Goal: Task Accomplishment & Management: Use online tool/utility

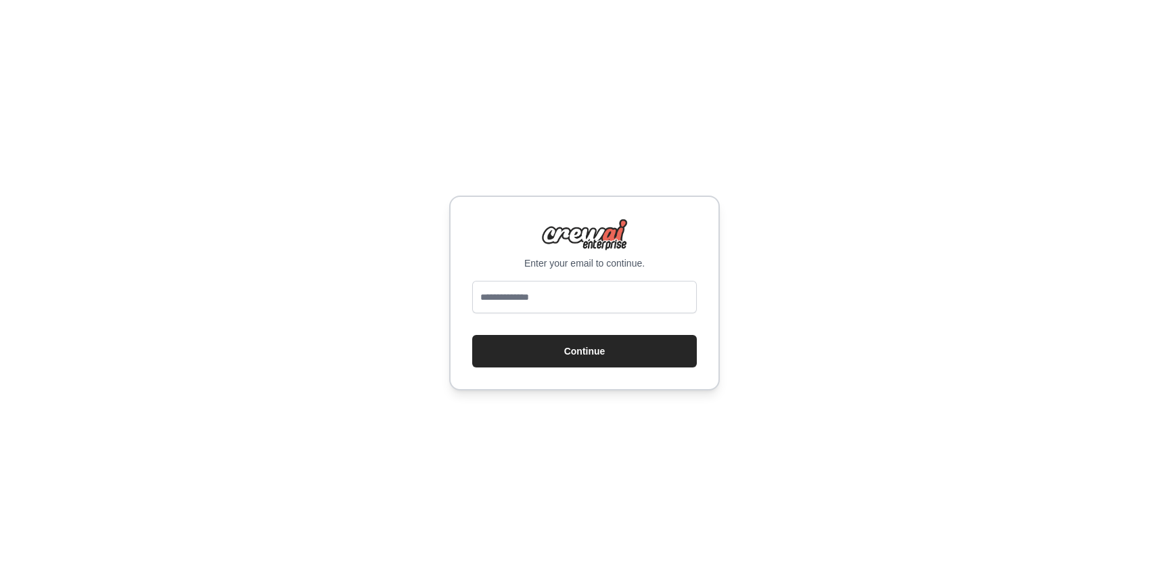
type input "**********"
click at [579, 346] on button "Continue" at bounding box center [584, 351] width 225 height 32
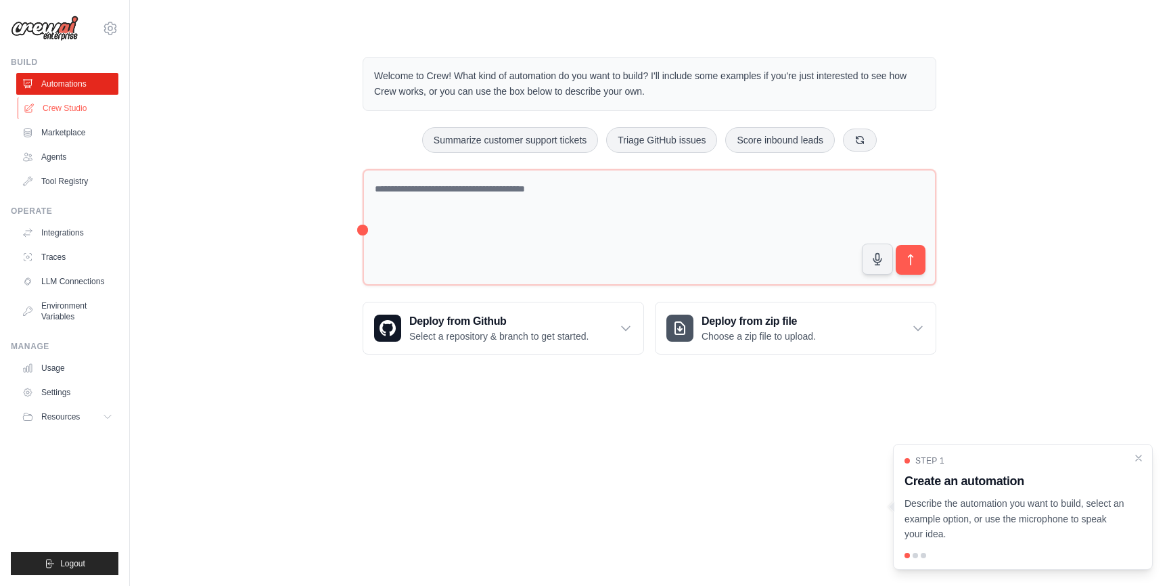
click at [67, 111] on link "Crew Studio" at bounding box center [69, 108] width 102 height 22
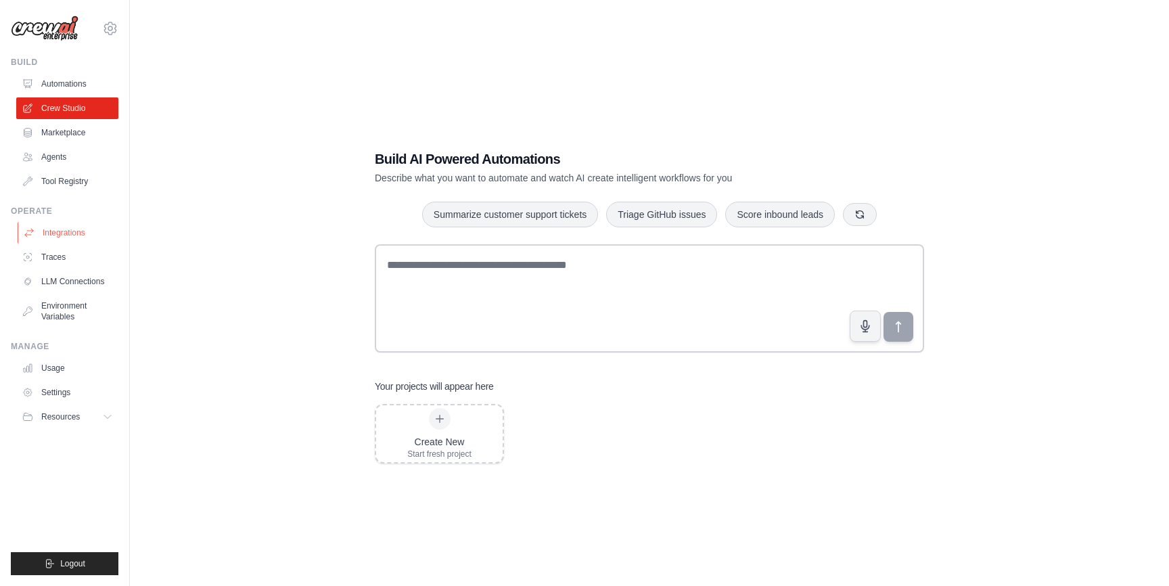
click at [76, 225] on link "Integrations" at bounding box center [69, 233] width 102 height 22
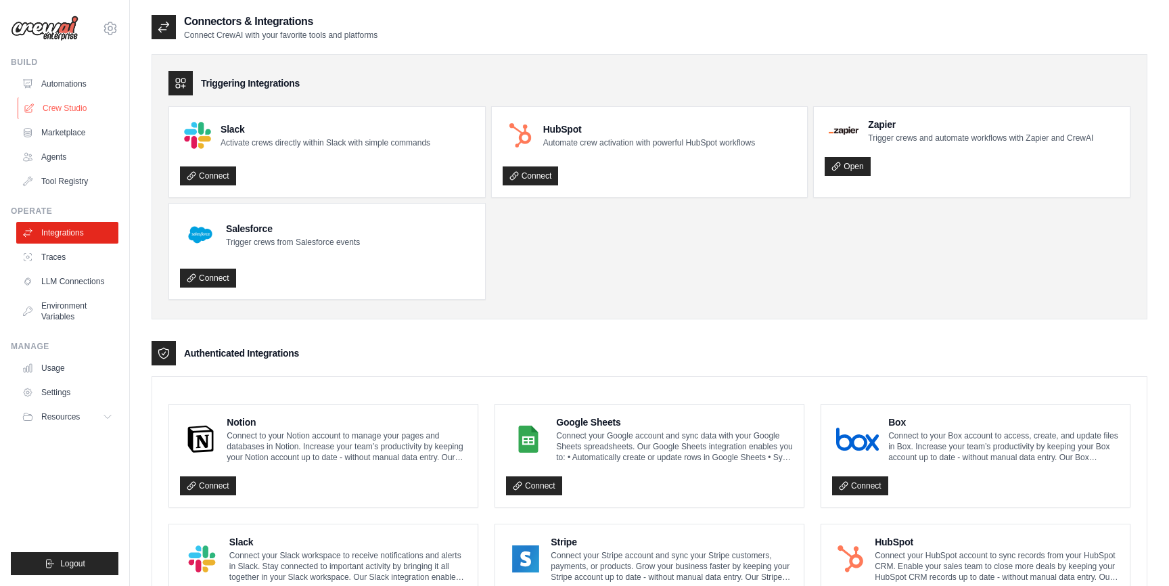
click at [60, 106] on link "Crew Studio" at bounding box center [69, 108] width 102 height 22
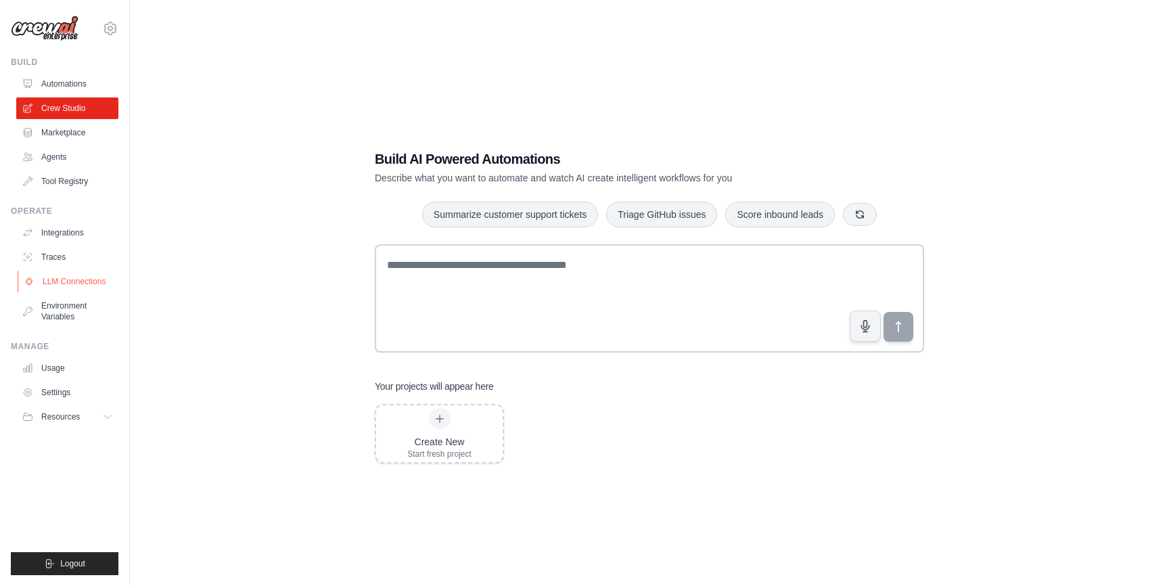
click at [78, 276] on link "LLM Connections" at bounding box center [69, 282] width 102 height 22
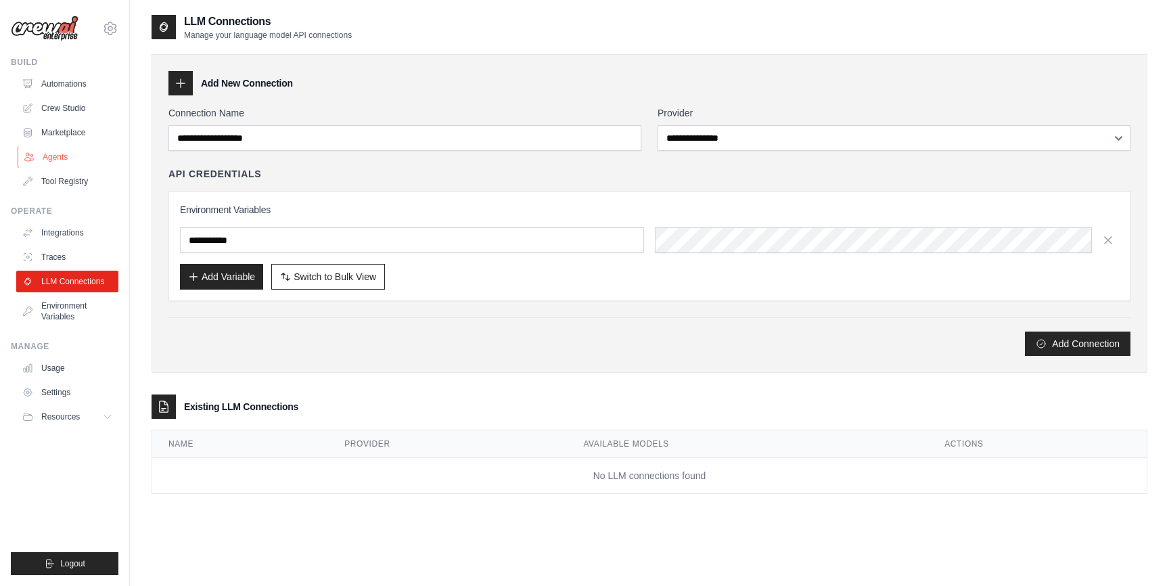
click at [58, 155] on link "Agents" at bounding box center [69, 157] width 102 height 22
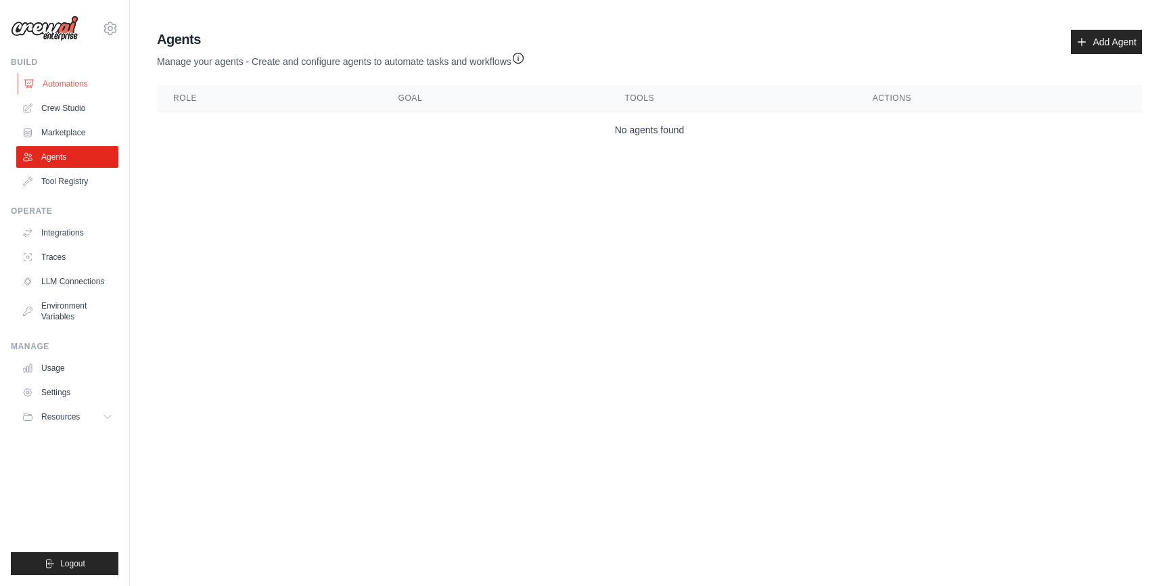
click at [51, 80] on link "Automations" at bounding box center [69, 84] width 102 height 22
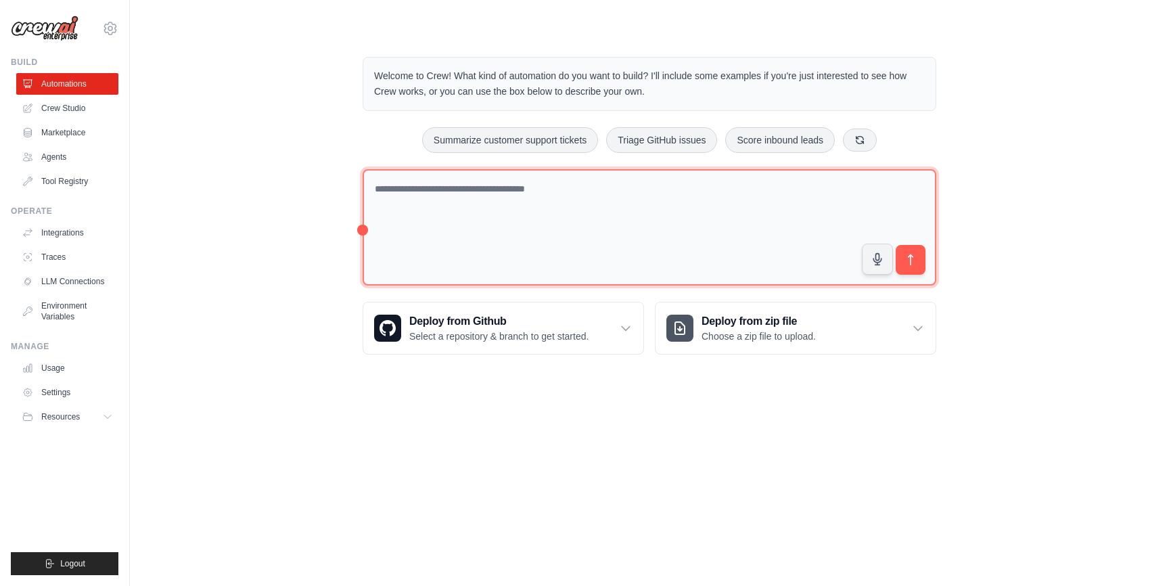
click at [505, 222] on textarea at bounding box center [650, 227] width 574 height 117
paste textarea "**********"
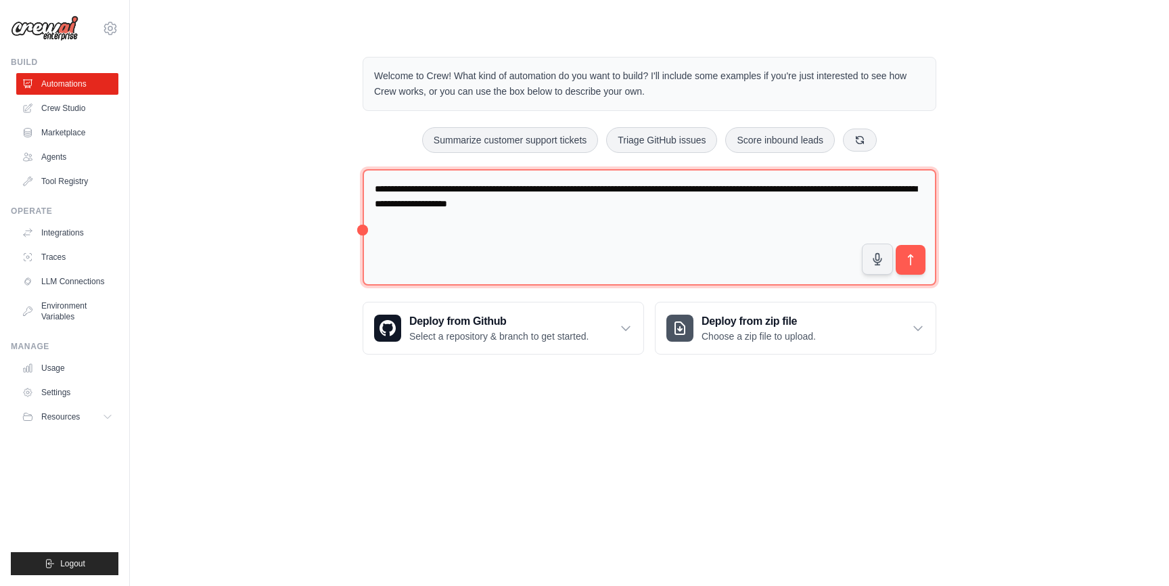
paste textarea "**********"
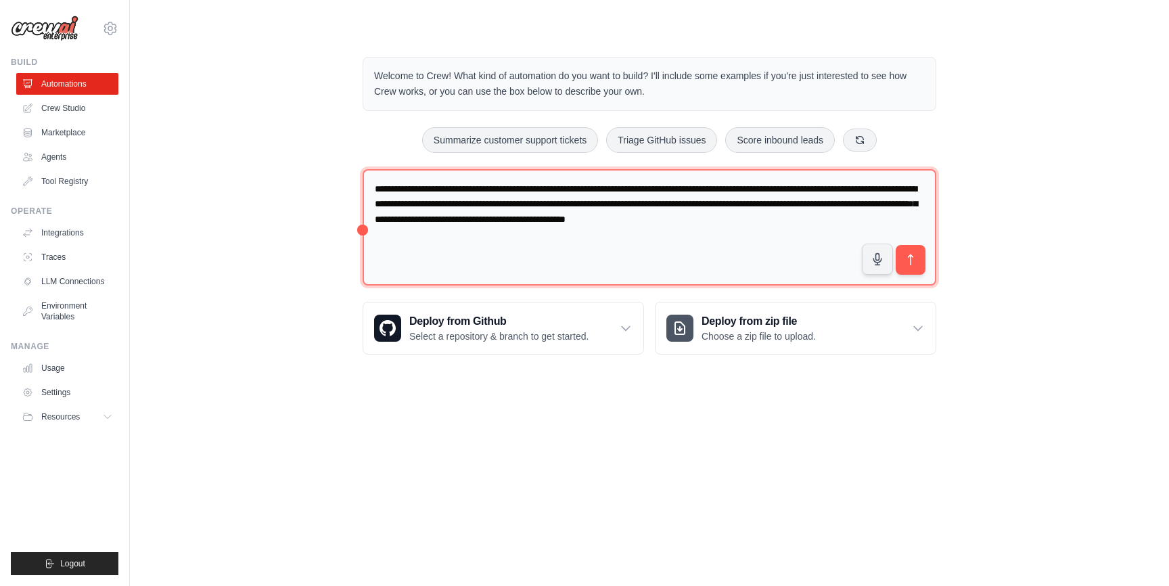
type textarea "**********"
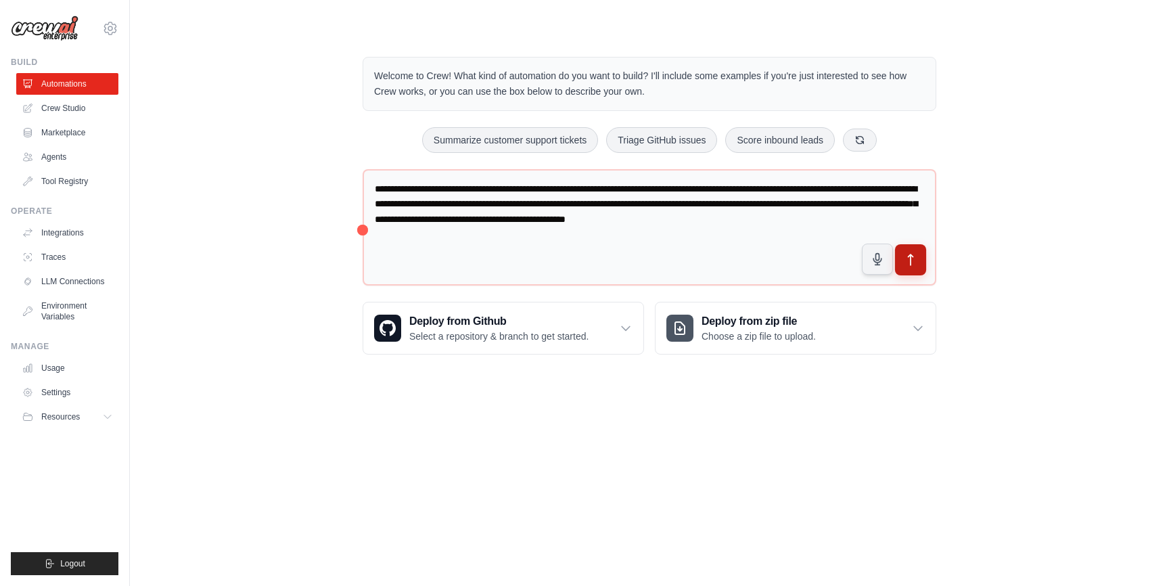
click at [920, 259] on button "submit" at bounding box center [910, 259] width 31 height 31
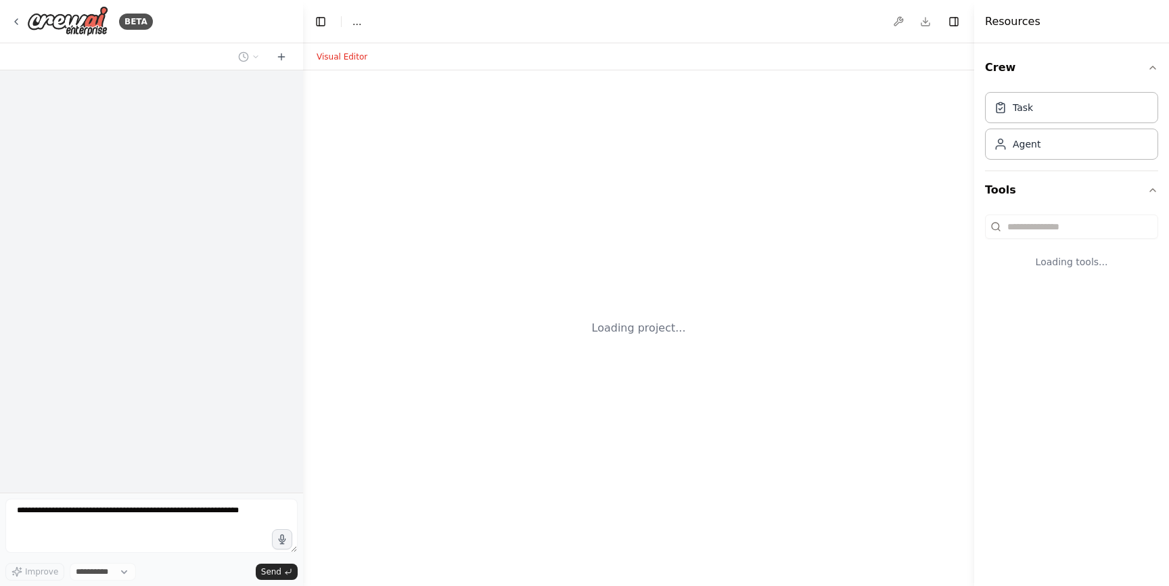
select select "****"
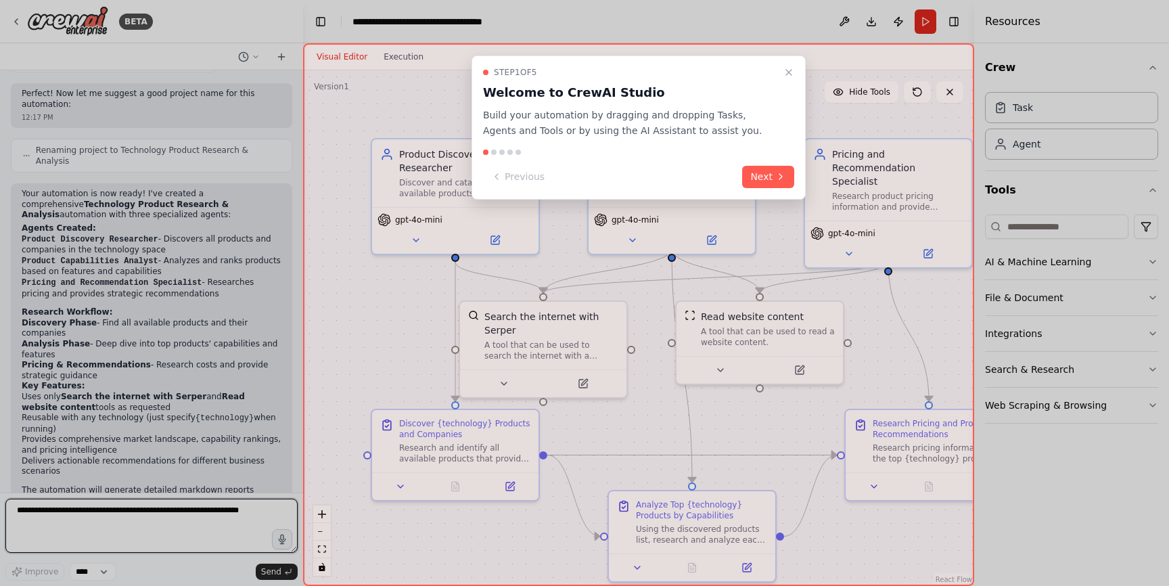
scroll to position [775, 0]
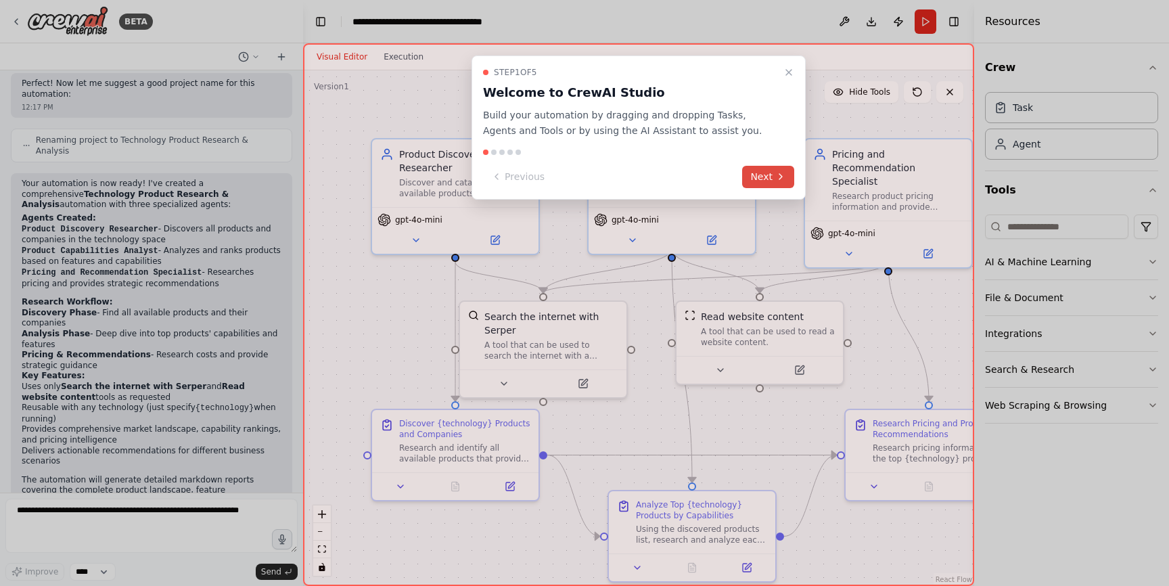
click at [760, 174] on button "Next" at bounding box center [768, 177] width 52 height 22
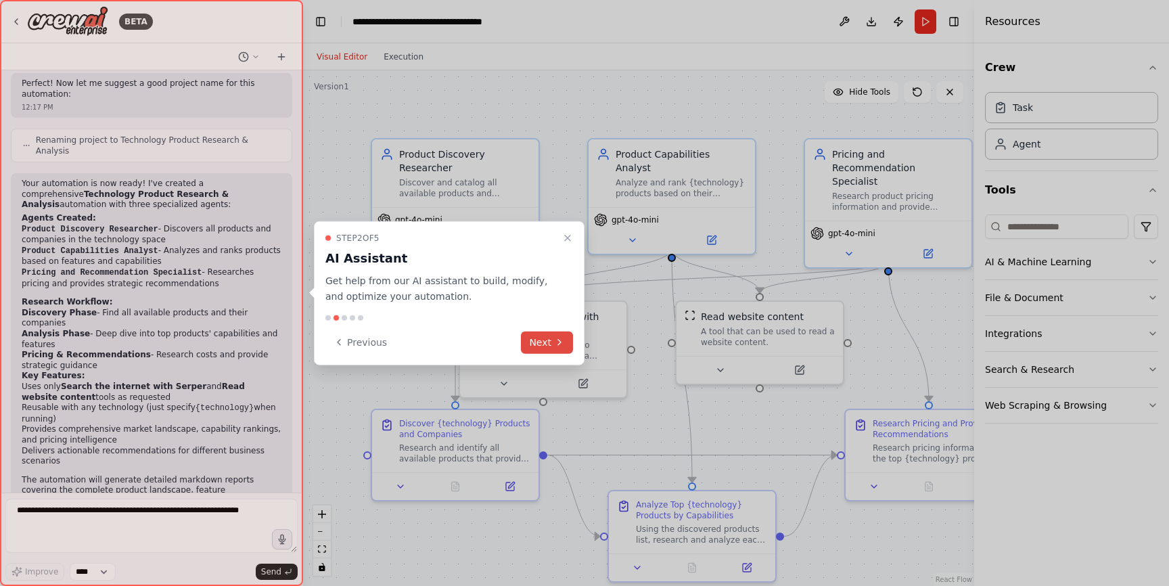
click at [541, 341] on button "Next" at bounding box center [547, 342] width 52 height 22
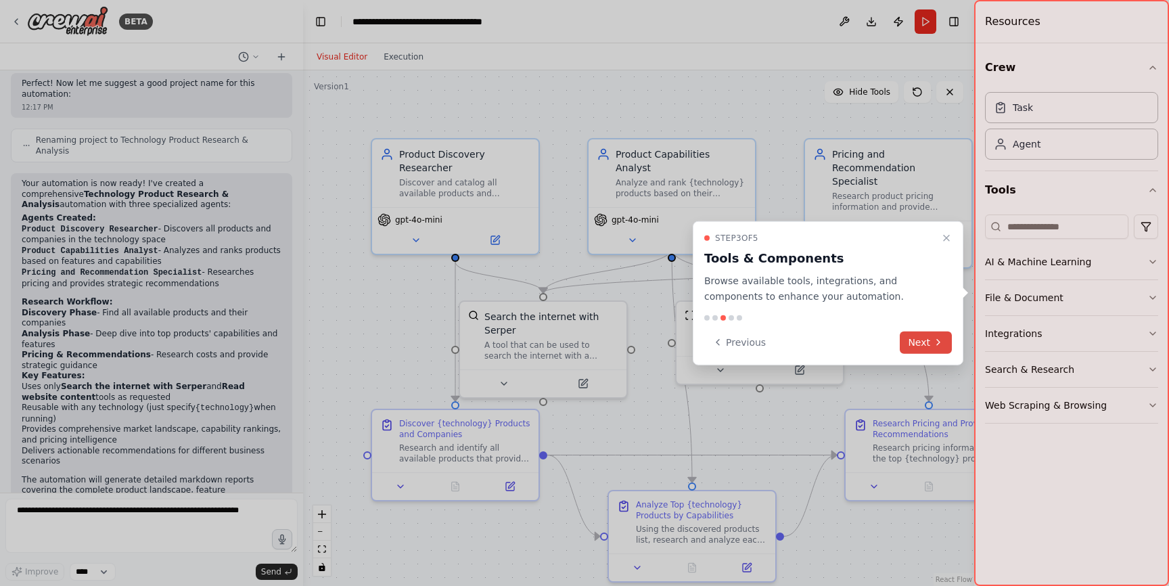
click at [924, 342] on button "Next" at bounding box center [926, 342] width 52 height 22
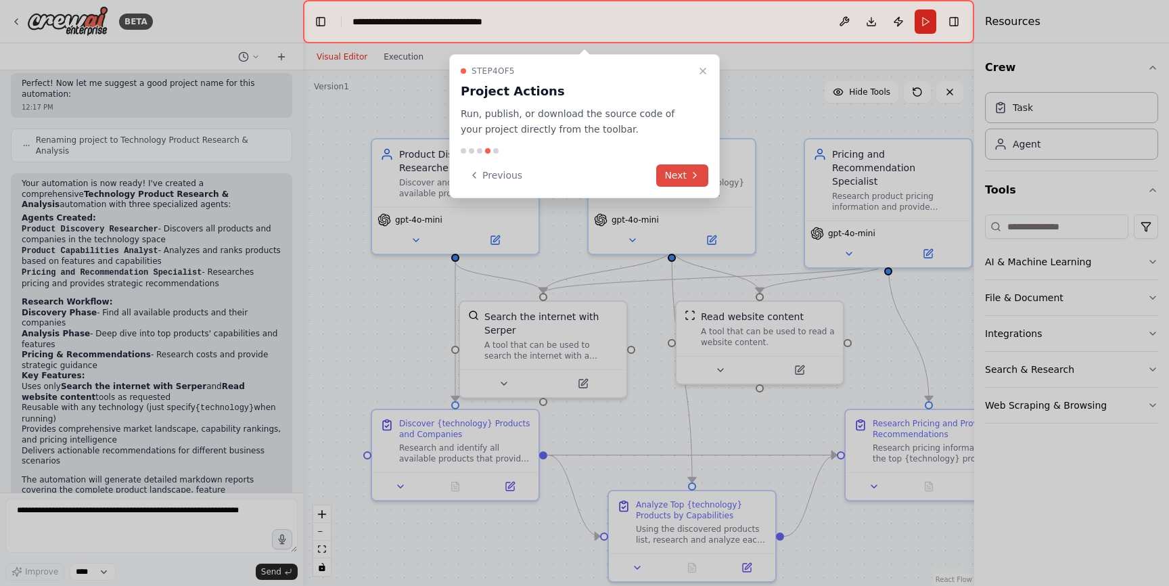
click at [694, 170] on icon at bounding box center [694, 175] width 11 height 11
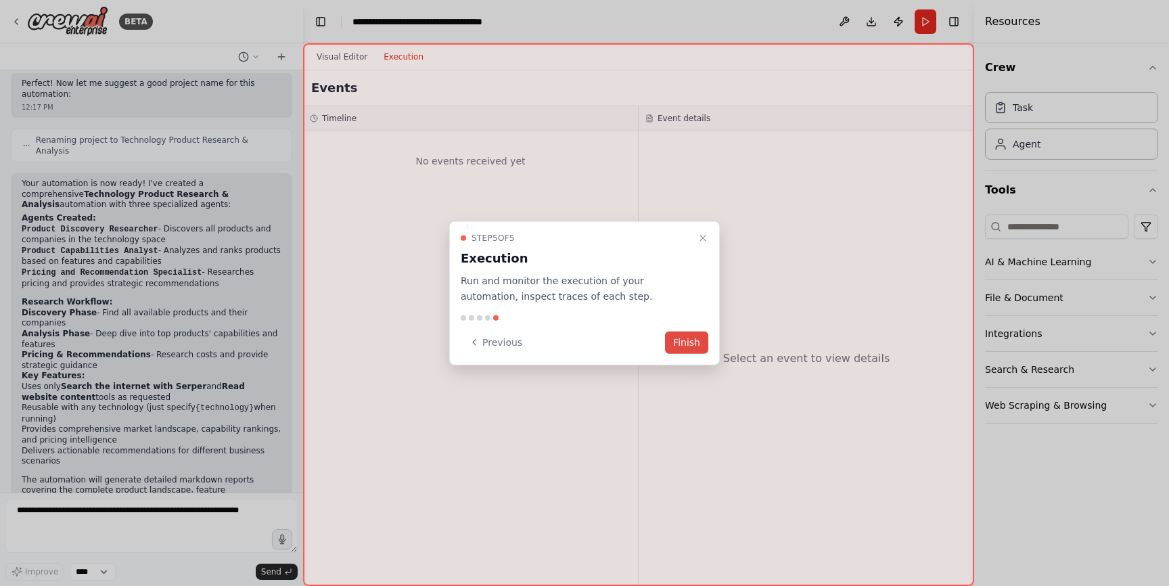
click at [686, 338] on button "Finish" at bounding box center [686, 342] width 43 height 22
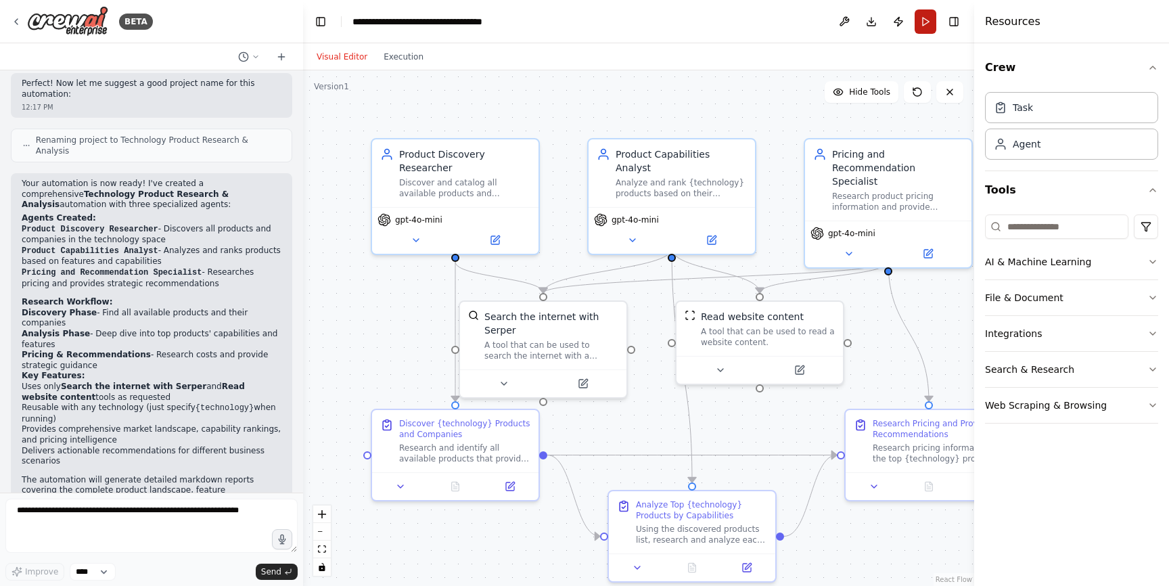
click at [925, 26] on button "Run" at bounding box center [925, 21] width 22 height 24
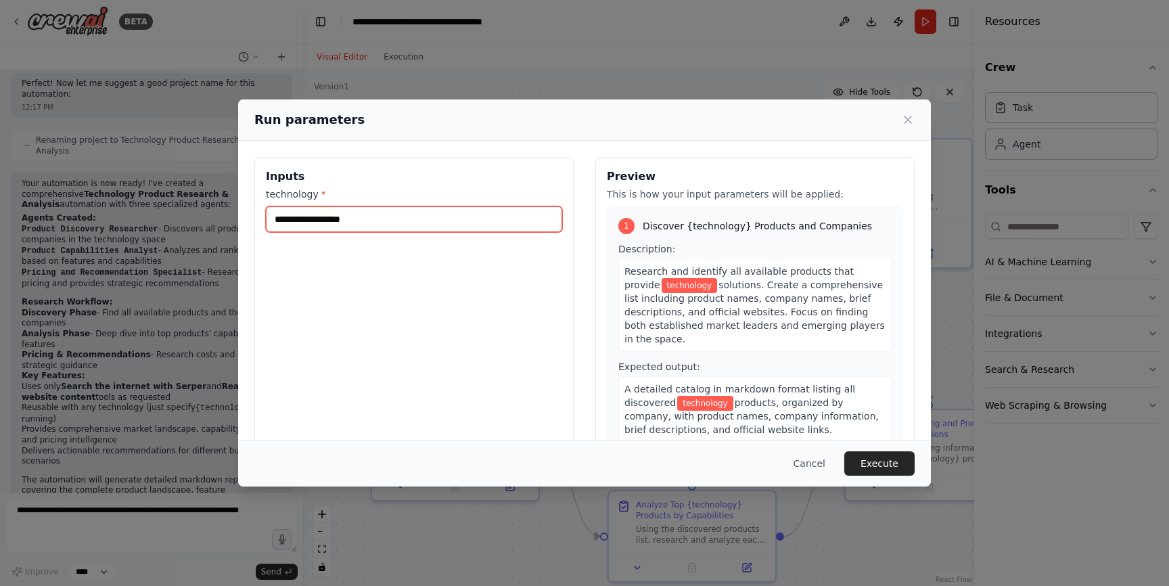
click at [475, 220] on input "technology *" at bounding box center [414, 219] width 296 height 26
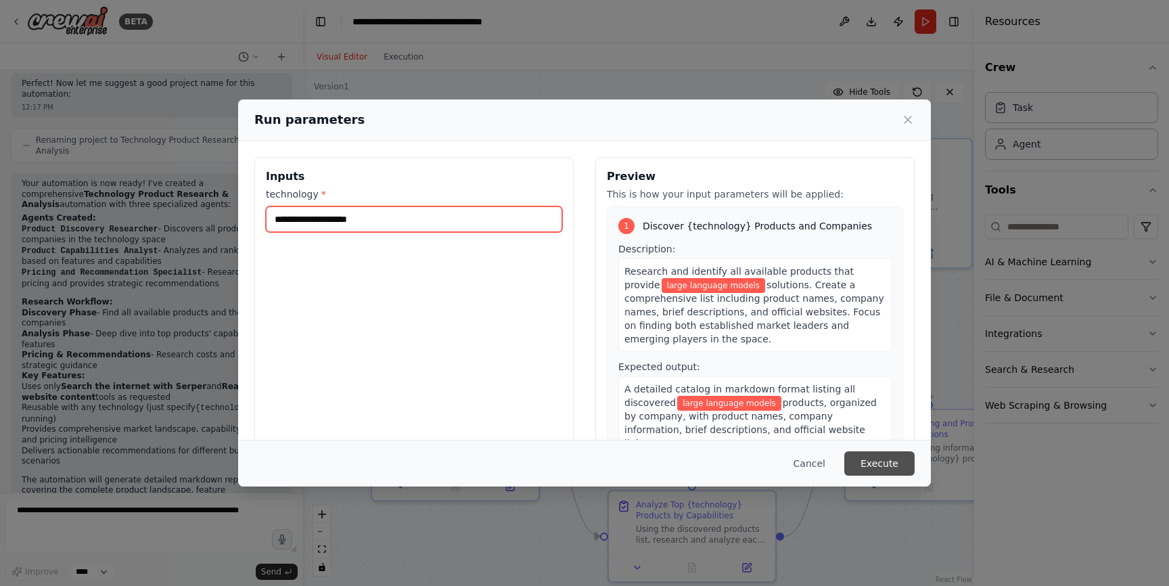
type input "**********"
click at [893, 461] on button "Execute" at bounding box center [879, 463] width 70 height 24
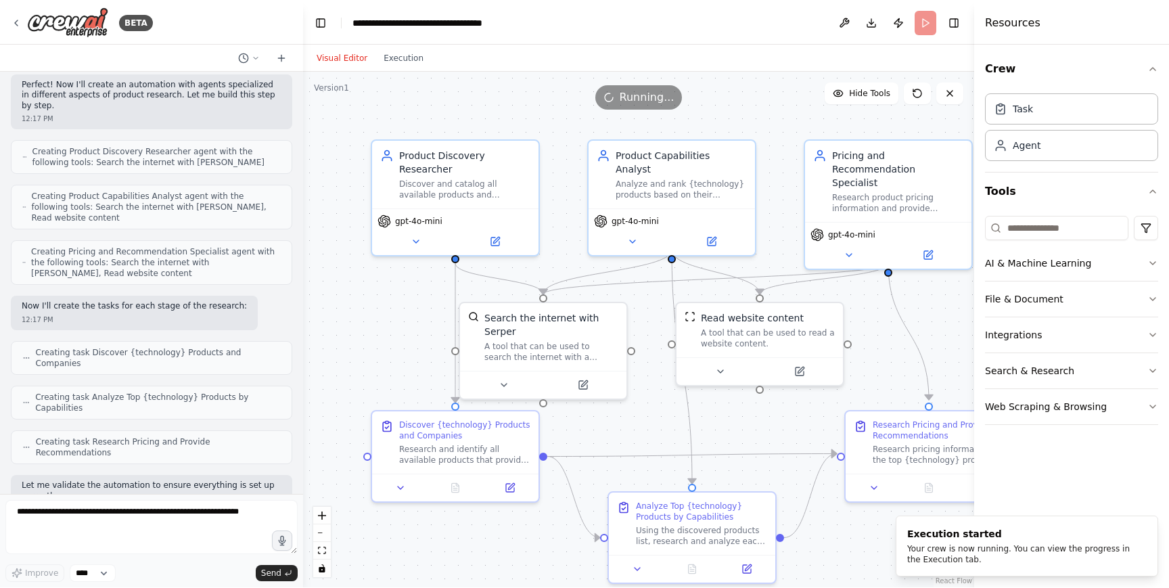
scroll to position [0, 0]
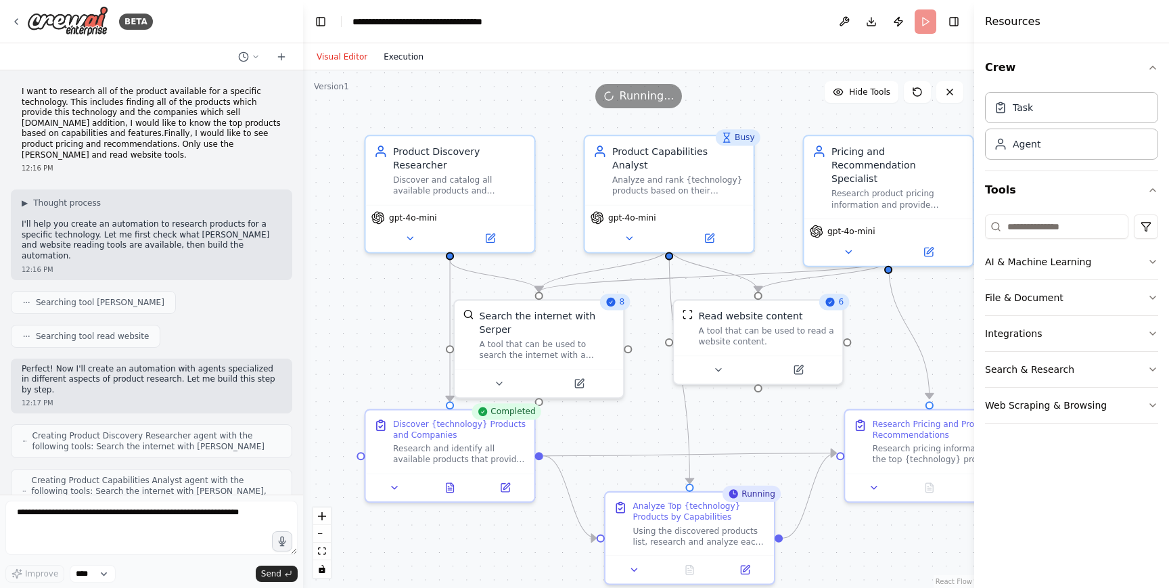
click at [399, 54] on button "Execution" at bounding box center [403, 57] width 56 height 16
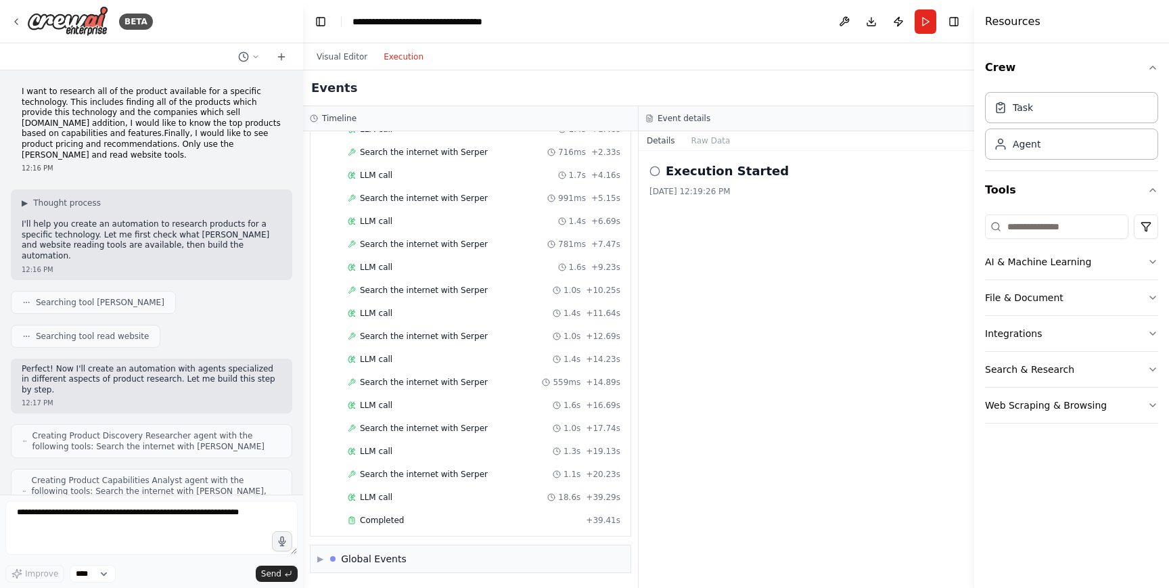
scroll to position [773, 0]
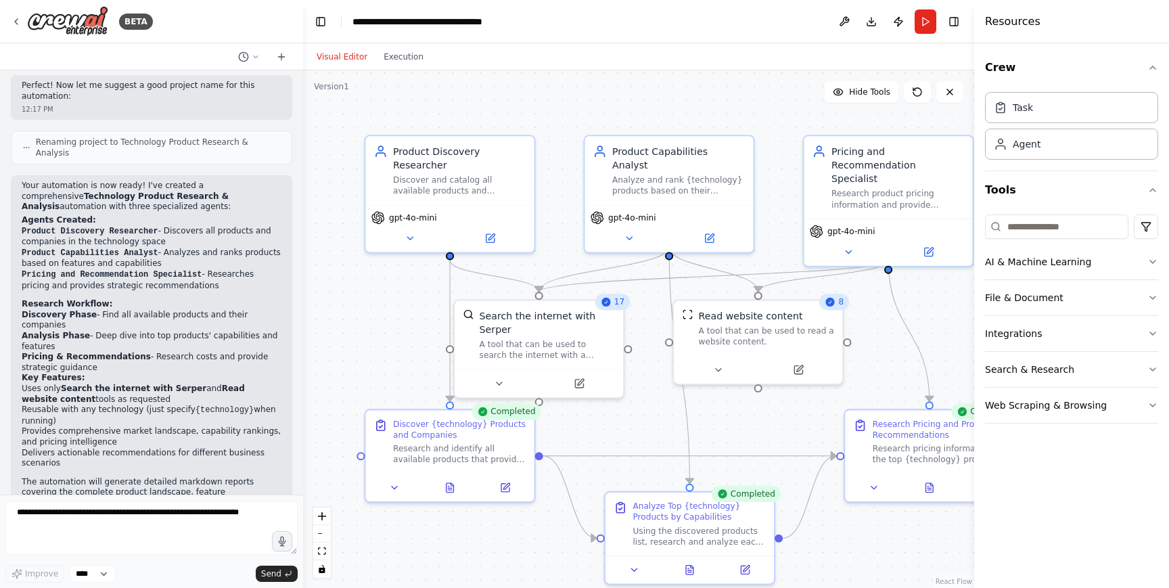
click at [333, 61] on button "Visual Editor" at bounding box center [341, 57] width 67 height 16
click at [1153, 296] on icon "button" at bounding box center [1152, 297] width 11 height 11
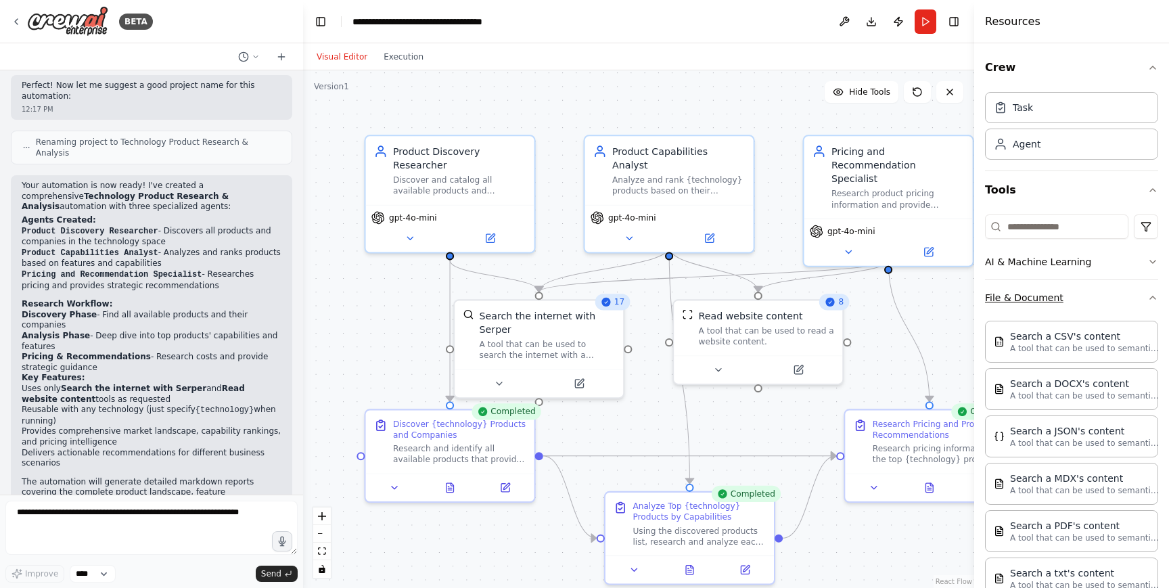
click at [1153, 296] on icon "button" at bounding box center [1152, 297] width 11 height 11
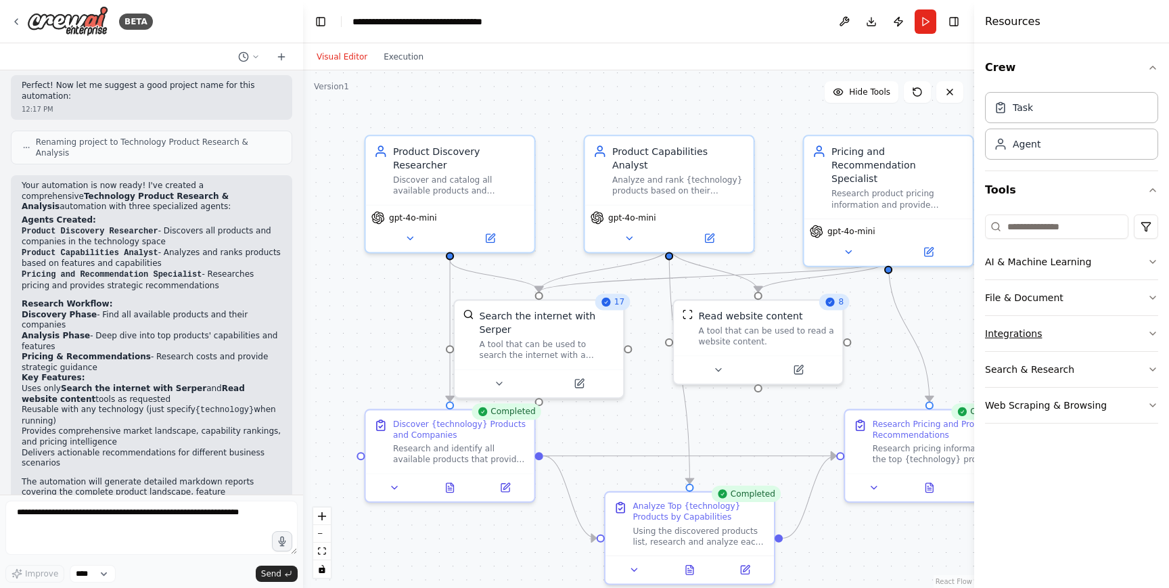
click at [1150, 332] on icon "button" at bounding box center [1152, 333] width 5 height 3
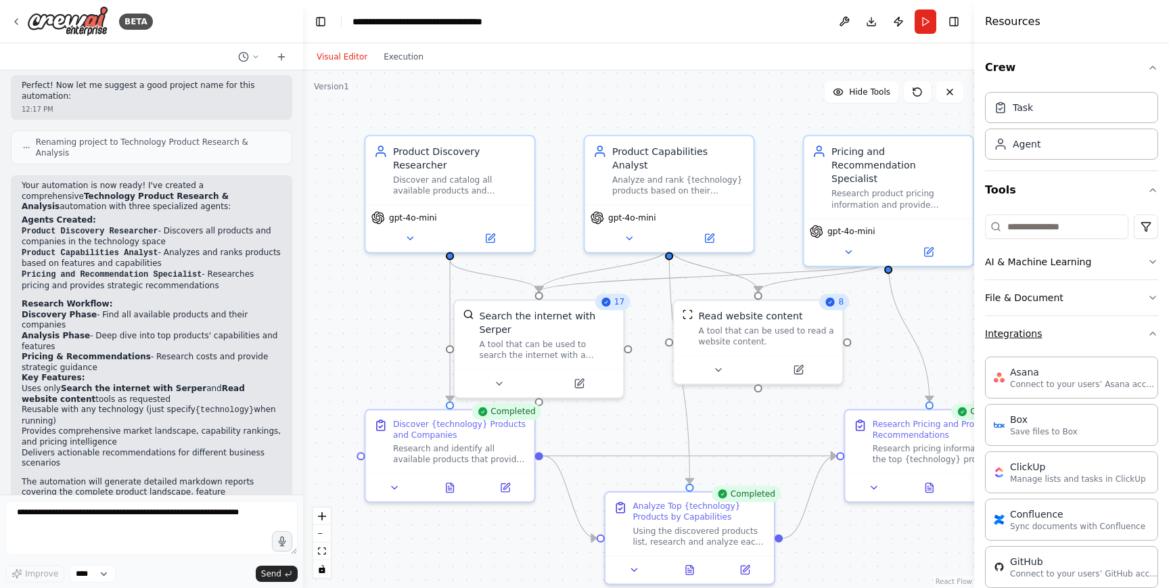
click at [1150, 332] on icon "button" at bounding box center [1152, 333] width 11 height 11
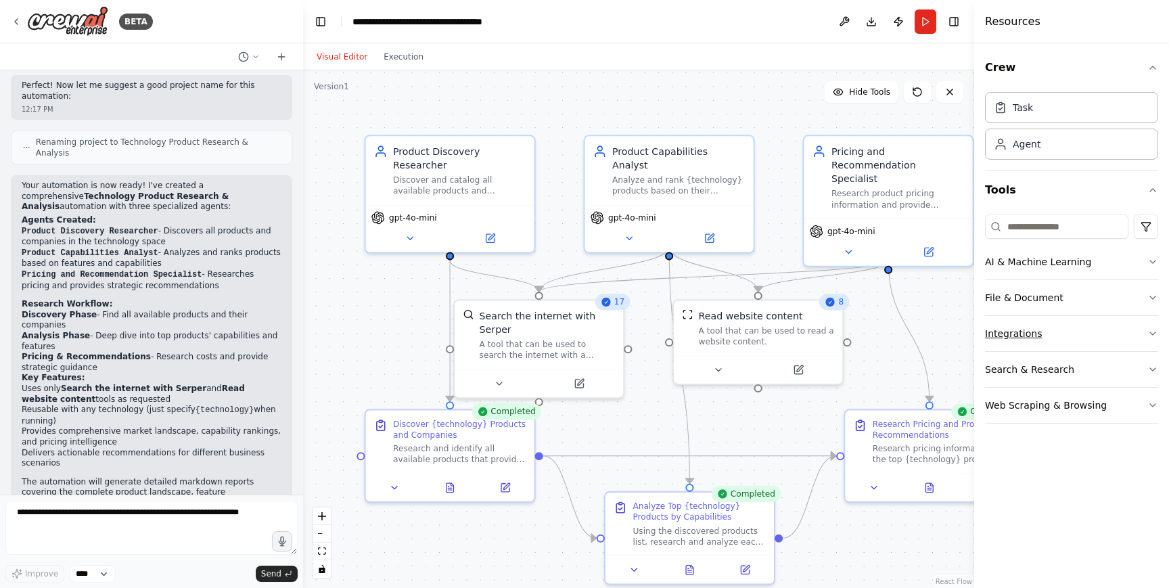
click at [1150, 332] on icon "button" at bounding box center [1152, 333] width 5 height 3
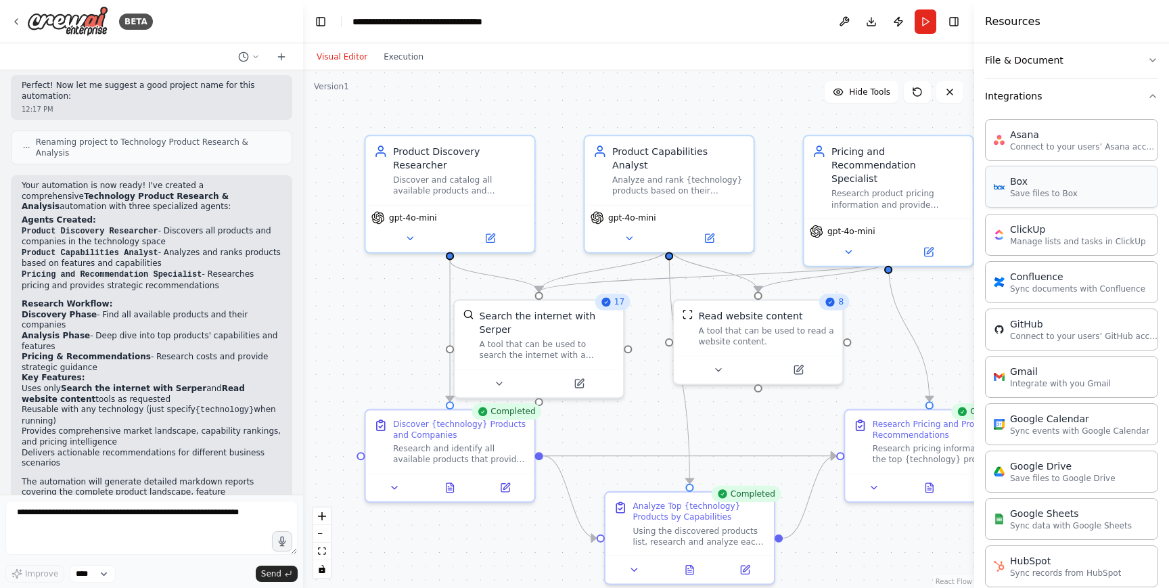
scroll to position [229, 0]
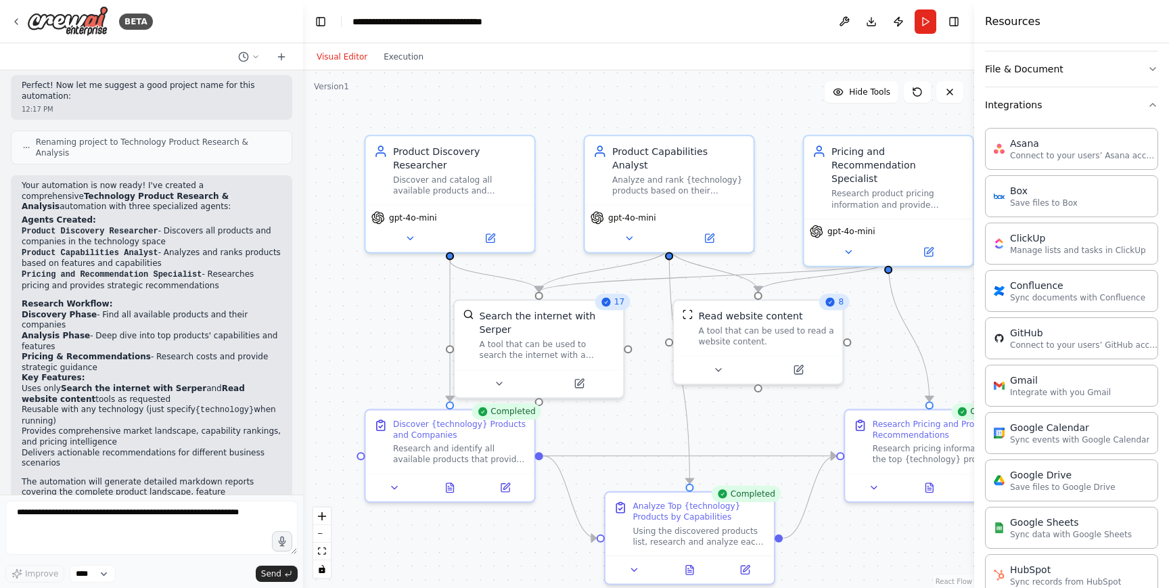
click at [398, 64] on div "Visual Editor Execution" at bounding box center [369, 56] width 123 height 27
click at [398, 57] on button "Execution" at bounding box center [403, 57] width 56 height 16
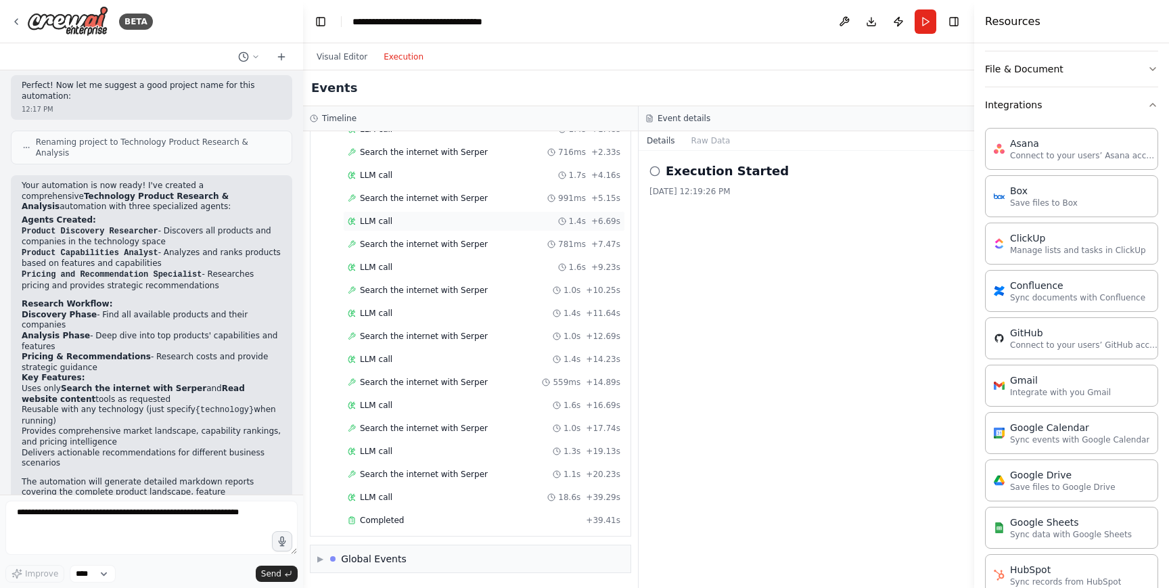
click at [533, 226] on div "LLM call 1.4s + 6.69s" at bounding box center [484, 221] width 273 height 11
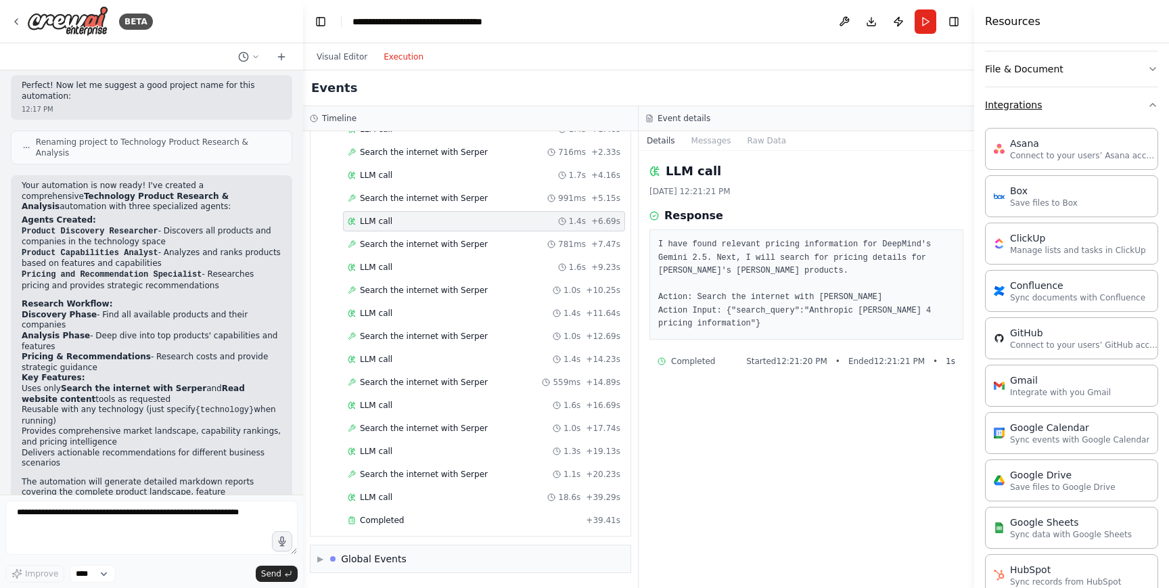
click at [1155, 102] on icon "button" at bounding box center [1152, 104] width 11 height 11
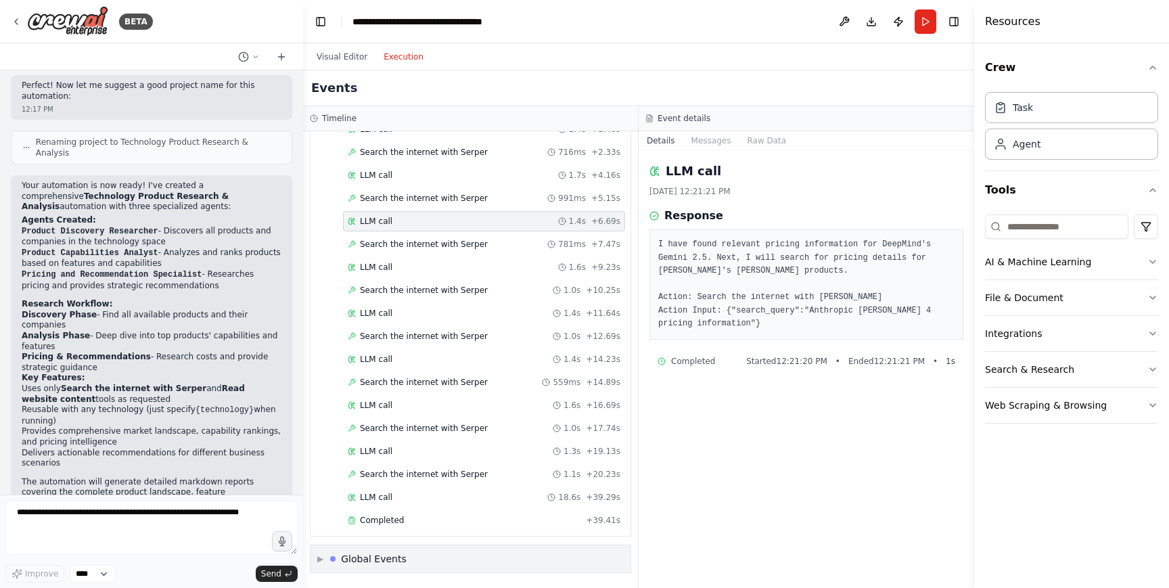
click at [322, 559] on span "▶" at bounding box center [320, 558] width 6 height 11
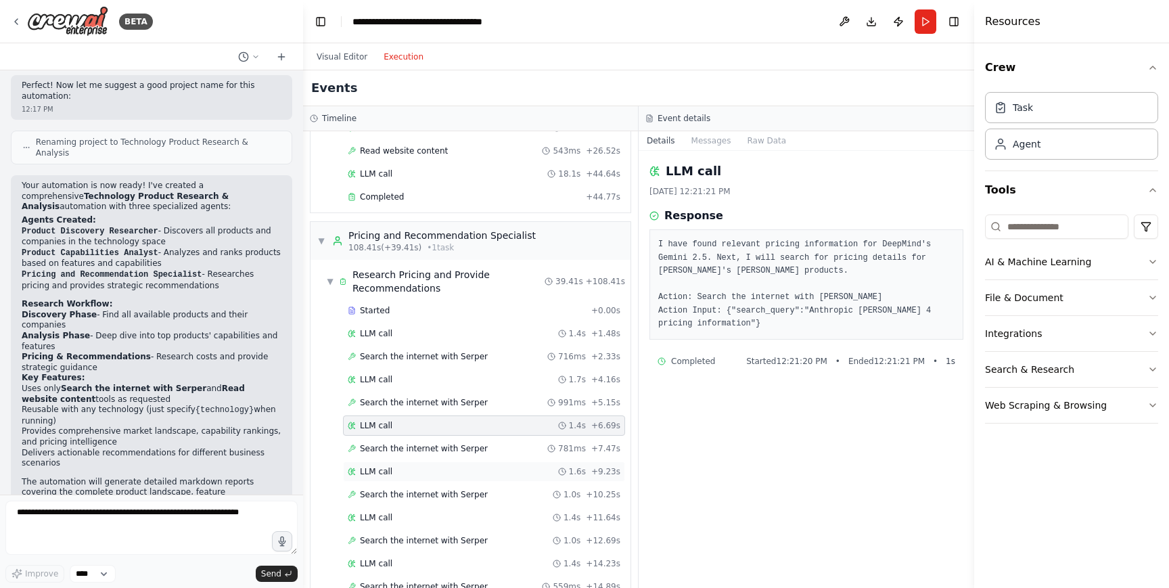
scroll to position [1322, 0]
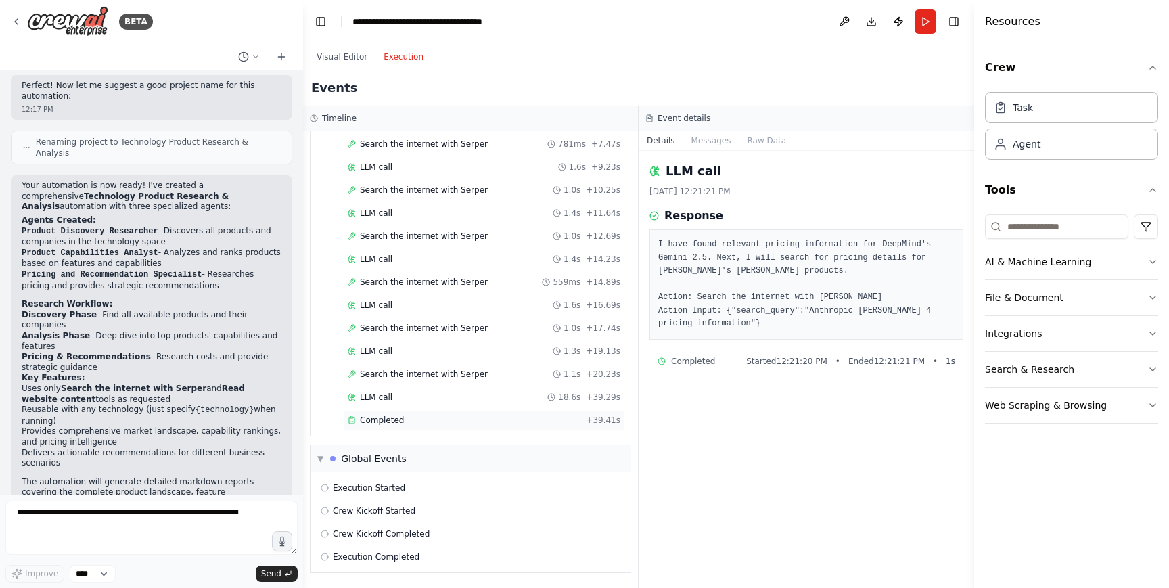
click at [406, 425] on div "Completed" at bounding box center [464, 420] width 233 height 11
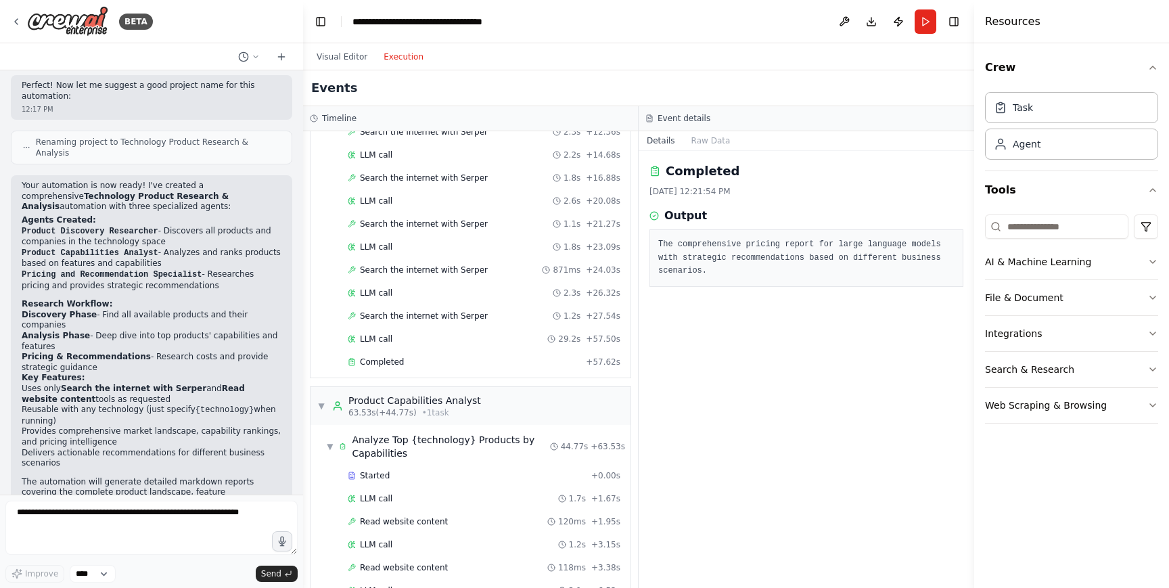
scroll to position [0, 0]
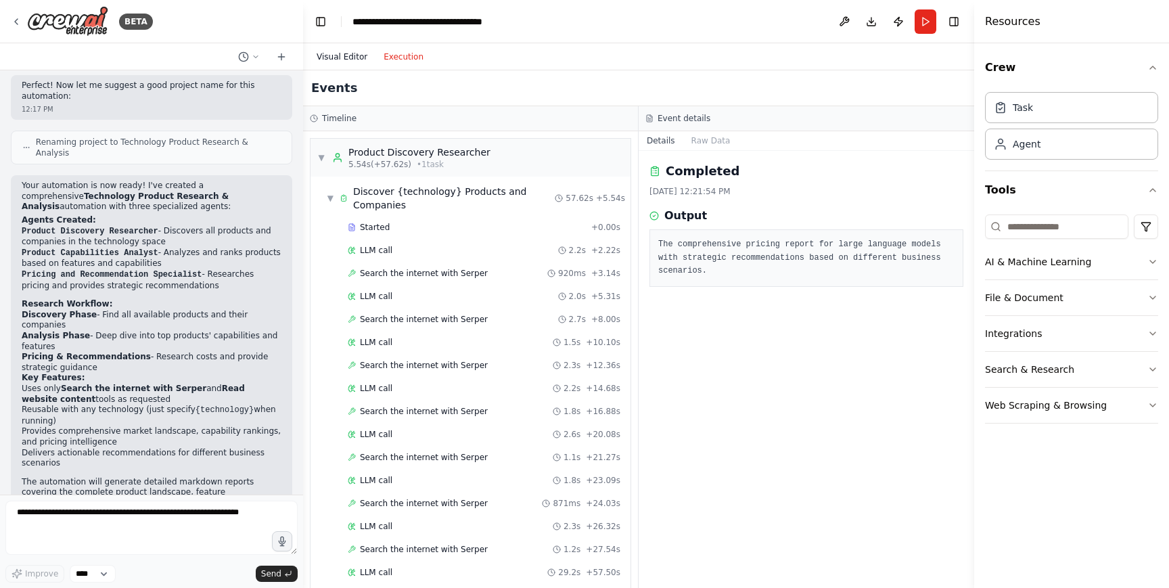
click at [337, 56] on button "Visual Editor" at bounding box center [341, 57] width 67 height 16
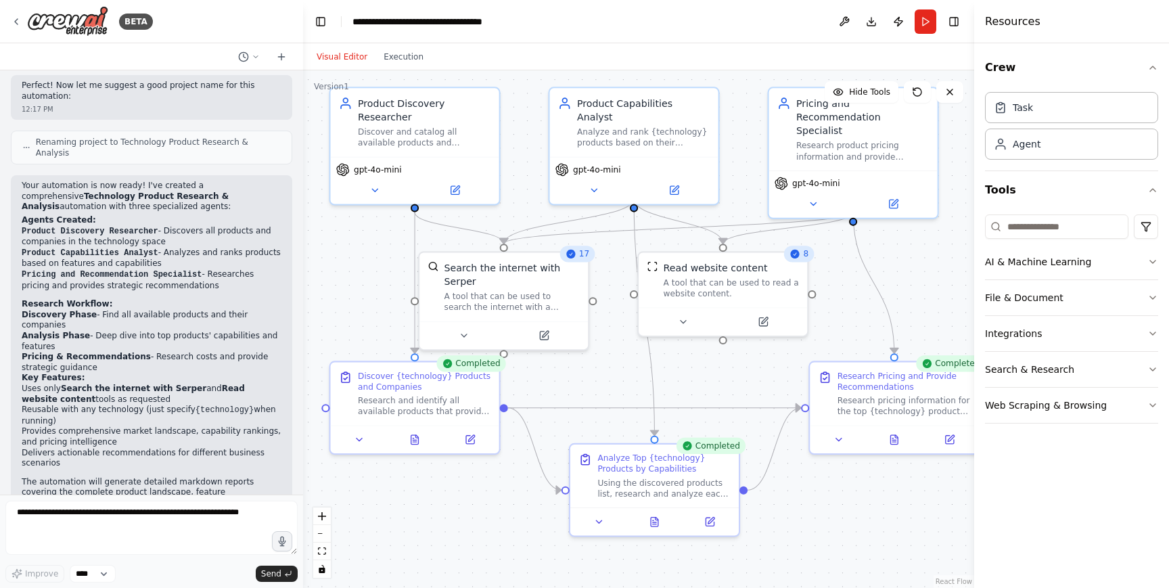
drag, startPoint x: 874, startPoint y: 536, endPoint x: 839, endPoint y: 488, distance: 59.5
click at [839, 488] on div ".deletable-edge-delete-btn { width: 20px; height: 20px; border: 0px solid #ffff…" at bounding box center [638, 328] width 671 height 517
click at [1119, 106] on div "Task" at bounding box center [1071, 106] width 173 height 31
click at [1079, 112] on div "Task" at bounding box center [1071, 106] width 173 height 31
click at [1051, 145] on div "Agent" at bounding box center [1071, 143] width 173 height 31
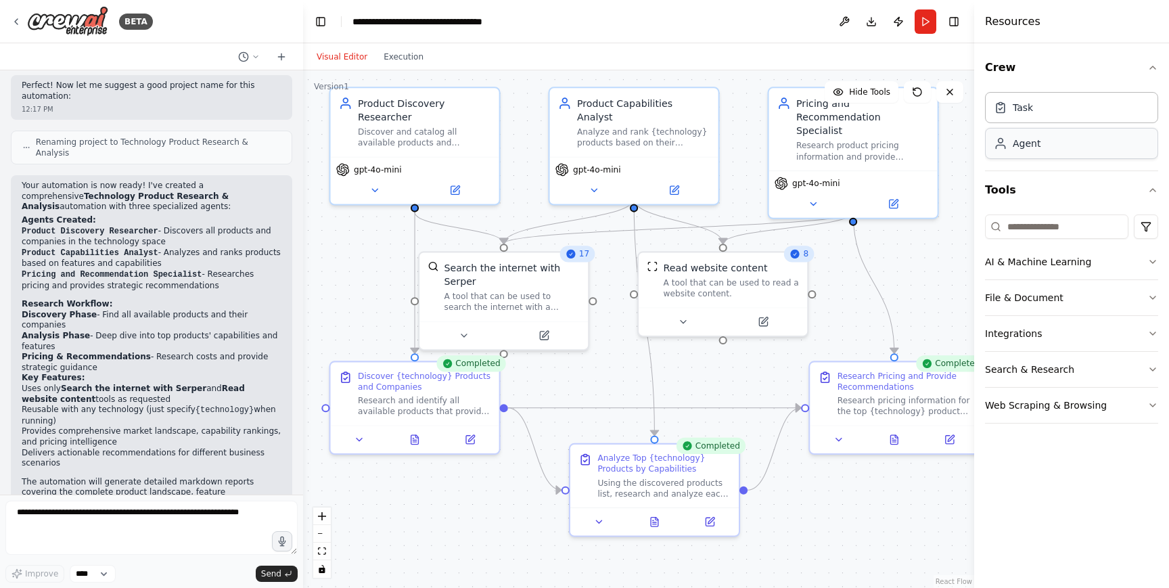
click at [1051, 145] on div "Agent" at bounding box center [1071, 143] width 173 height 31
click at [1032, 155] on div "Agent" at bounding box center [1071, 143] width 173 height 31
click at [1012, 105] on div "Task" at bounding box center [1022, 107] width 20 height 14
click at [381, 191] on button at bounding box center [374, 187] width 77 height 16
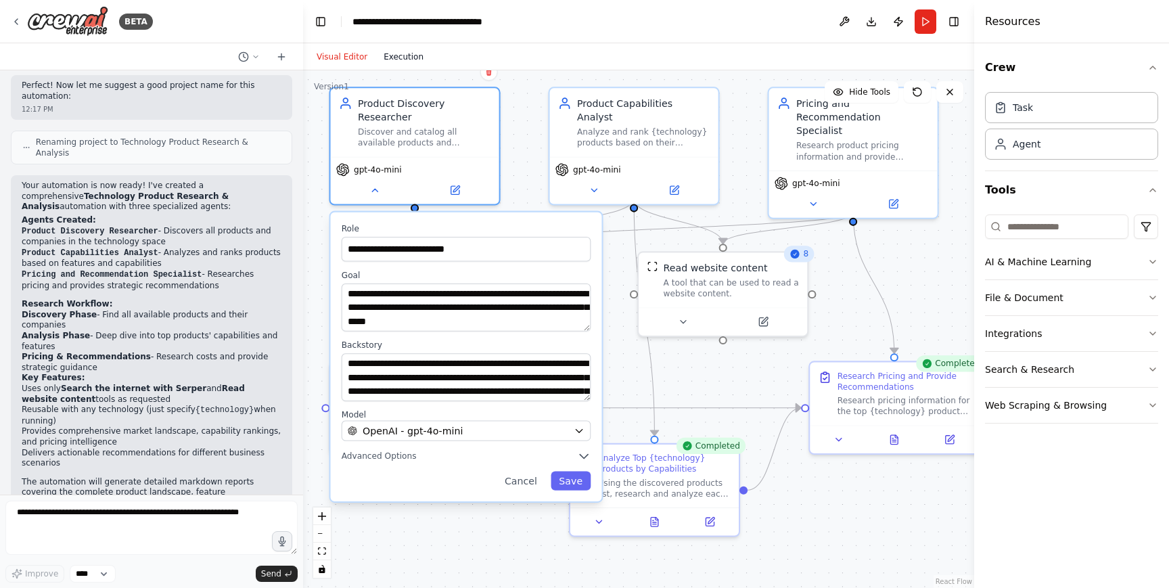
click at [411, 56] on button "Execution" at bounding box center [403, 57] width 56 height 16
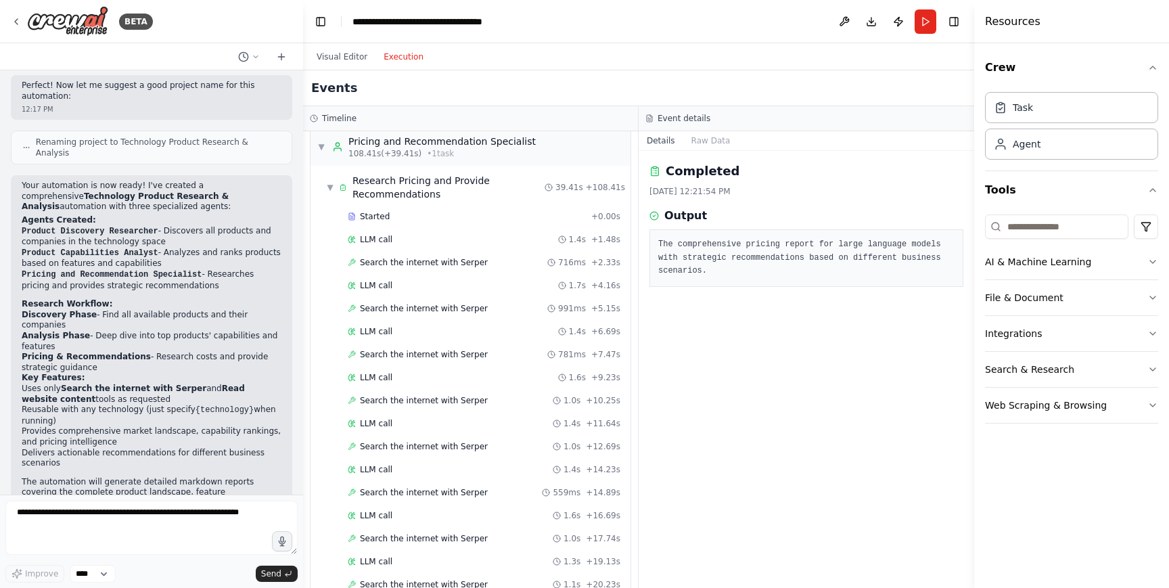
scroll to position [1322, 0]
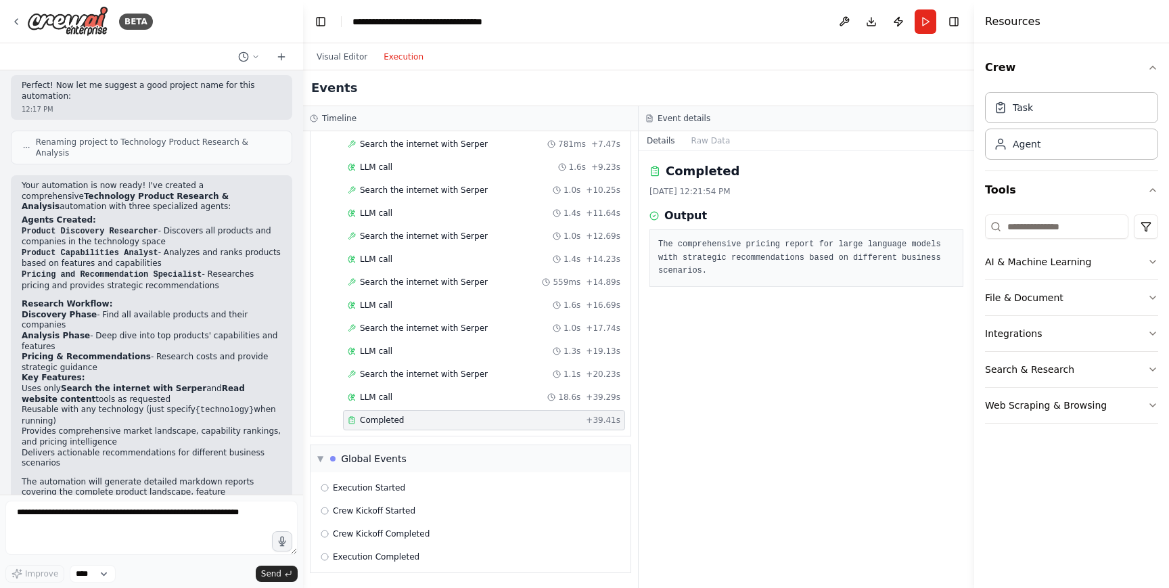
click at [393, 416] on span "Completed" at bounding box center [382, 420] width 44 height 11
click at [710, 142] on button "Raw Data" at bounding box center [710, 140] width 55 height 19
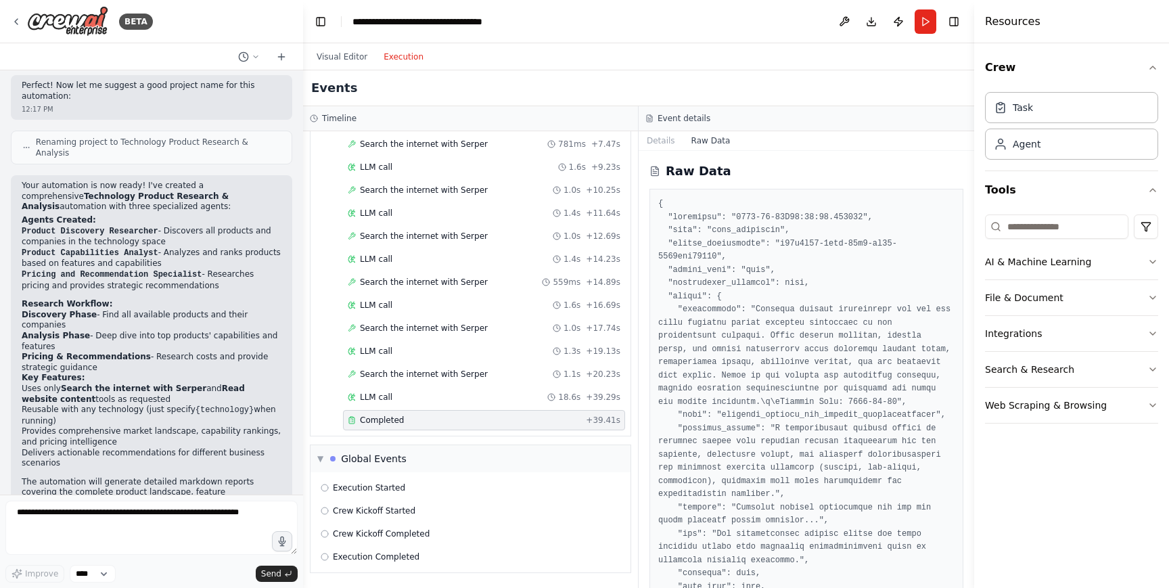
click at [710, 142] on button "Raw Data" at bounding box center [710, 140] width 55 height 19
click at [666, 140] on button "Details" at bounding box center [660, 140] width 45 height 19
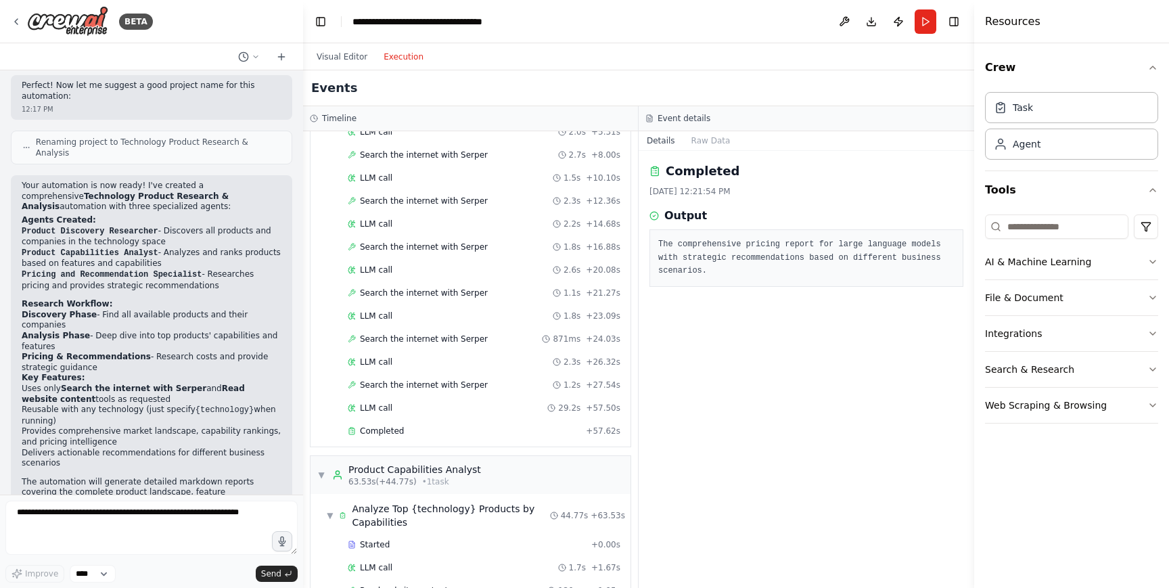
scroll to position [0, 0]
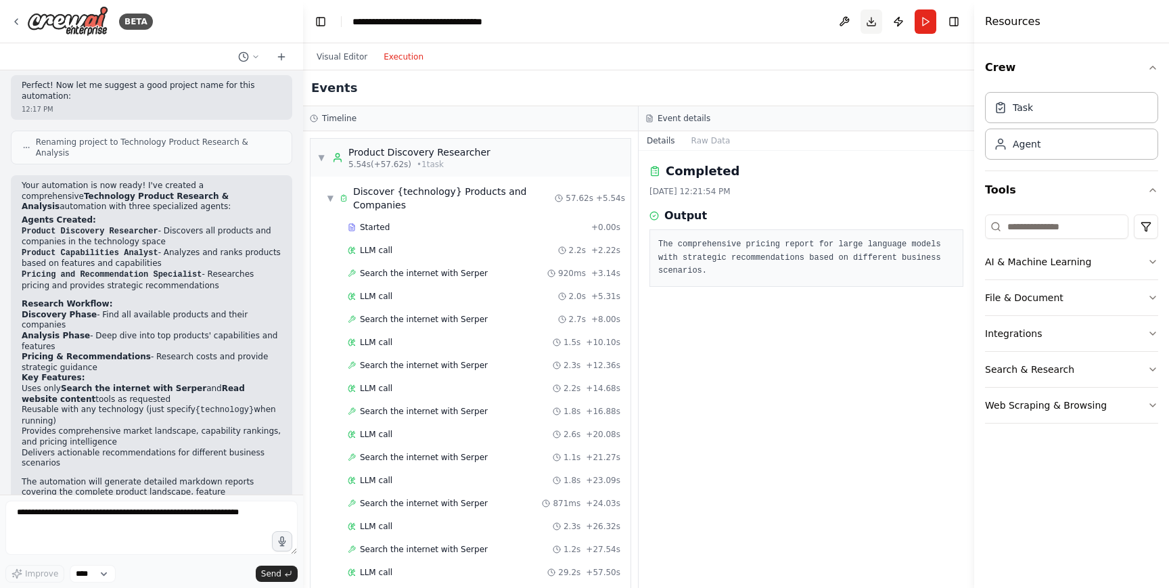
click at [873, 22] on button "Download" at bounding box center [871, 21] width 22 height 24
click at [873, 434] on div "Completed 8/21/2025, 12:21:54 PM Output The comprehensive pricing report for la…" at bounding box center [805, 369] width 335 height 437
click at [954, 20] on button "Toggle Right Sidebar" at bounding box center [953, 21] width 19 height 19
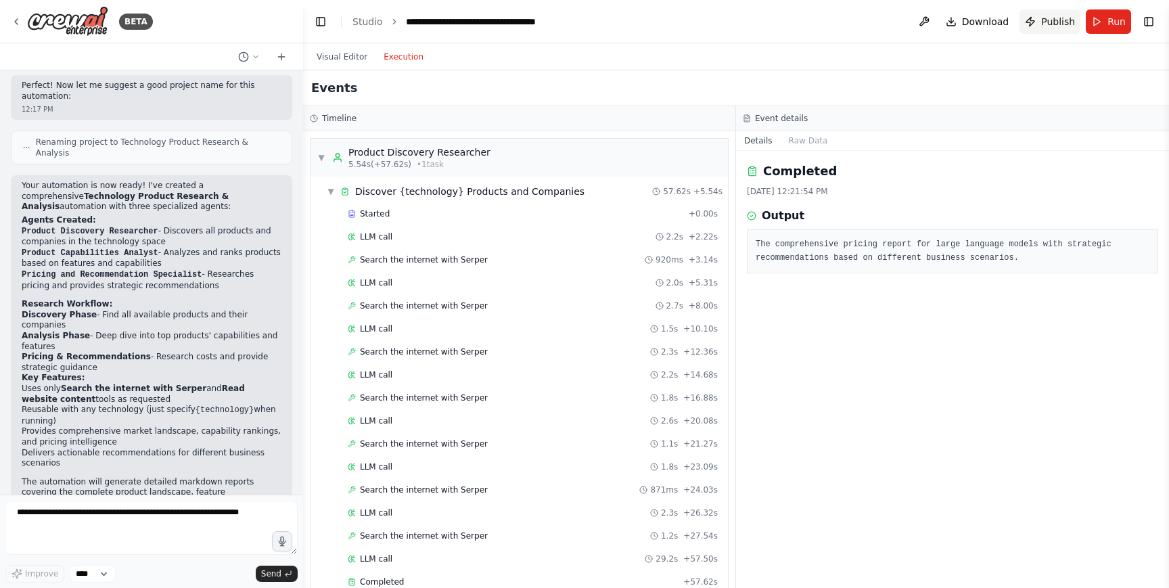
click at [1047, 24] on span "Publish" at bounding box center [1058, 22] width 34 height 14
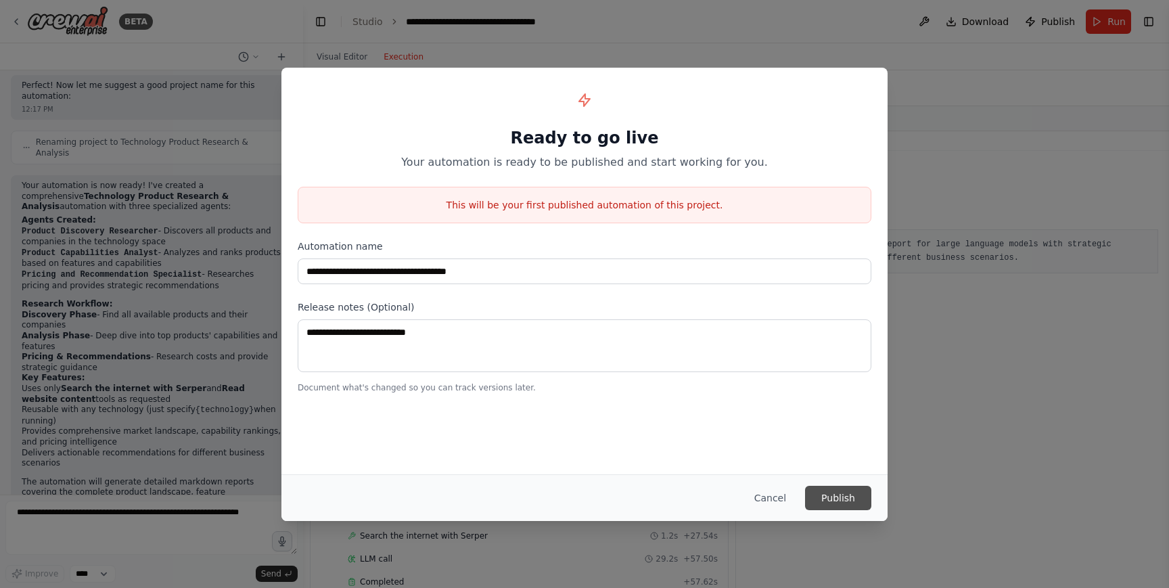
click at [818, 498] on button "Publish" at bounding box center [838, 498] width 66 height 24
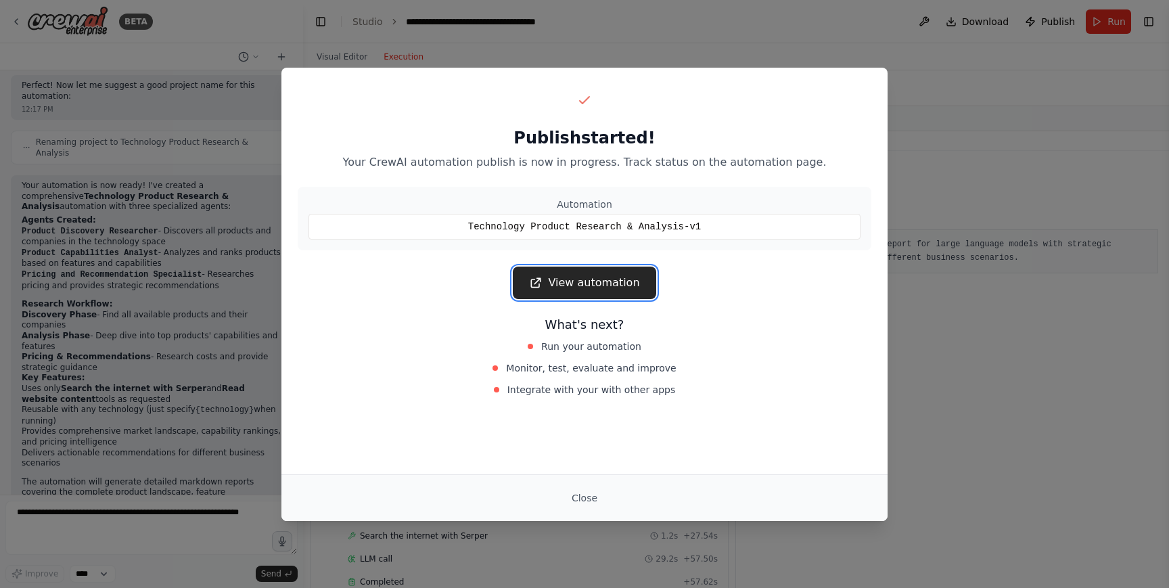
click at [595, 282] on link "View automation" at bounding box center [584, 282] width 143 height 32
click at [589, 499] on button "Close" at bounding box center [584, 498] width 47 height 24
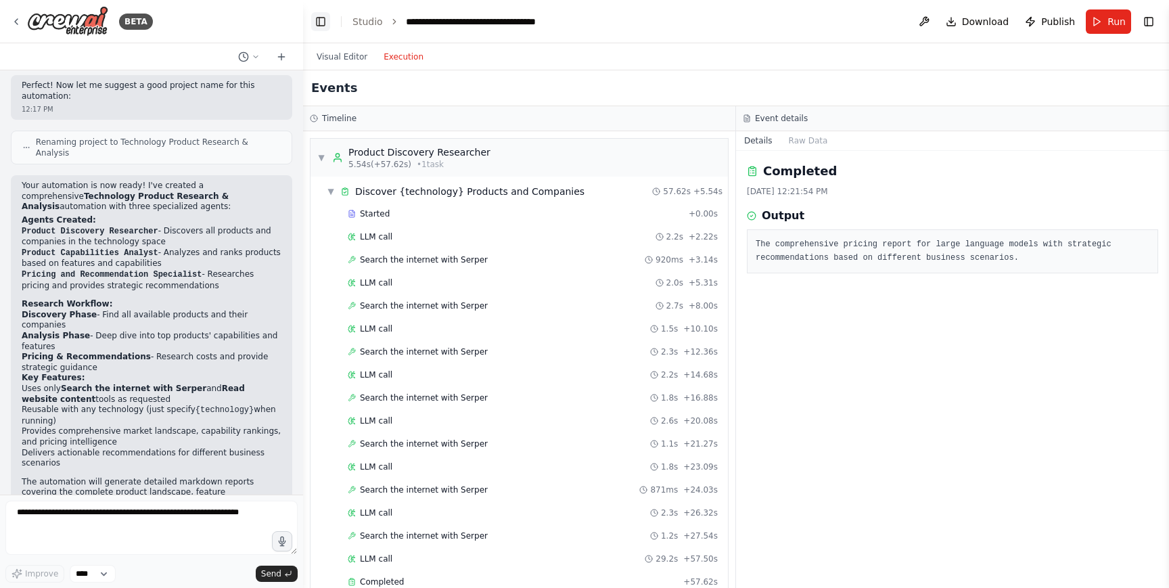
click at [325, 24] on button "Toggle Left Sidebar" at bounding box center [320, 21] width 19 height 19
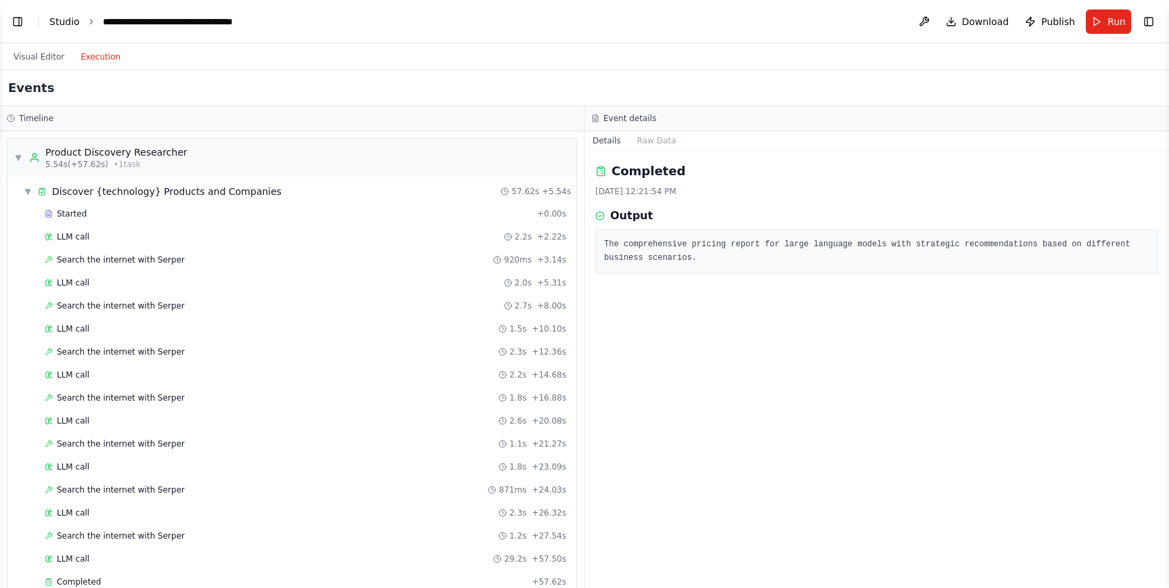
click at [55, 20] on link "Studio" at bounding box center [64, 21] width 30 height 11
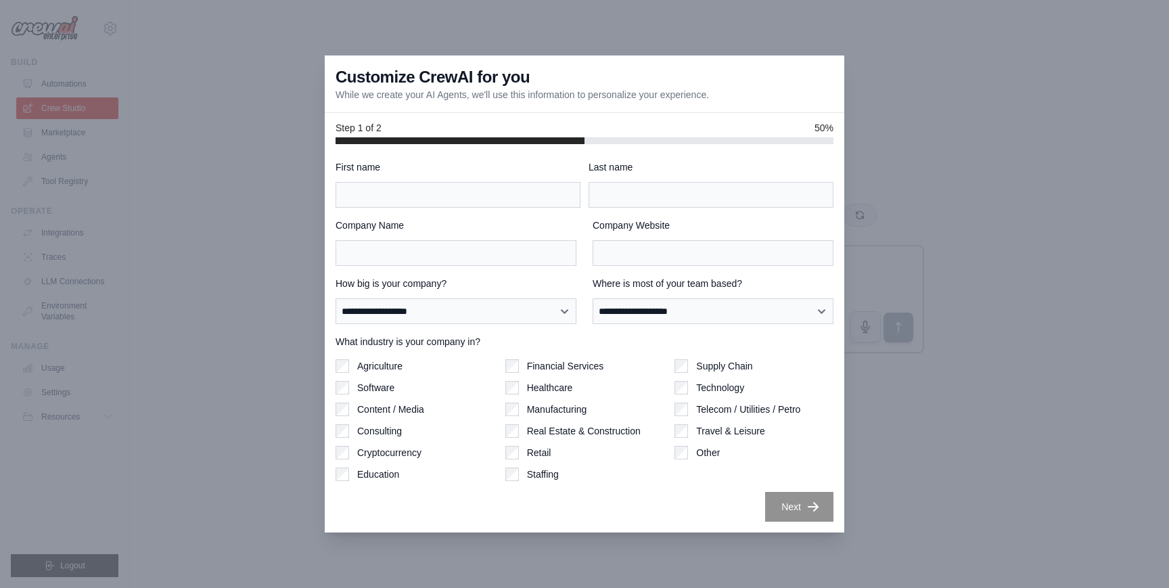
click at [158, 89] on div at bounding box center [584, 294] width 1169 height 588
click at [144, 122] on div at bounding box center [584, 294] width 1169 height 588
click at [515, 196] on input "First name" at bounding box center [457, 195] width 245 height 26
click at [622, 195] on input "Last name" at bounding box center [710, 195] width 245 height 26
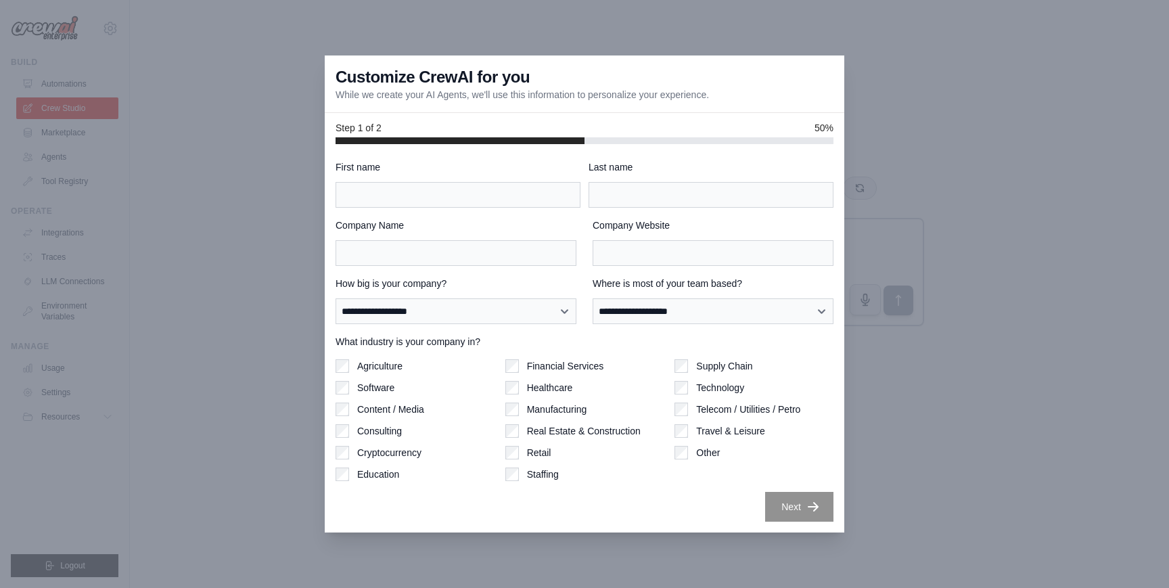
click at [806, 528] on div "**********" at bounding box center [584, 338] width 519 height 388
click at [997, 425] on div at bounding box center [584, 294] width 1169 height 588
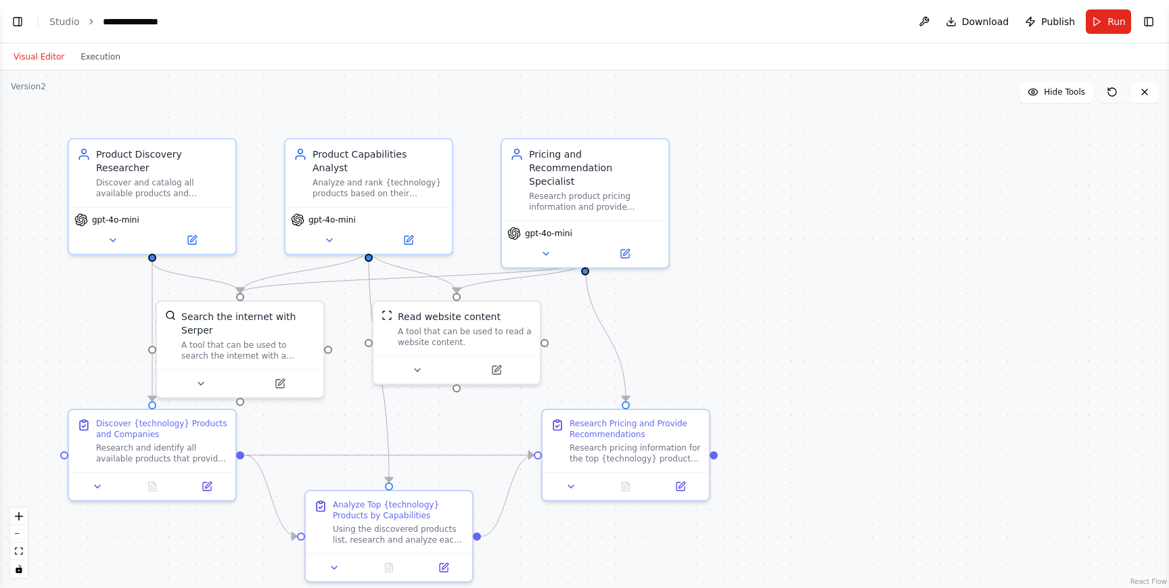
click at [1113, 102] on button at bounding box center [1111, 92] width 27 height 22
click at [1113, 94] on icon at bounding box center [1111, 92] width 11 height 11
click at [1112, 90] on icon at bounding box center [1111, 92] width 11 height 11
click at [24, 23] on button "Toggle Left Sidebar" at bounding box center [17, 21] width 19 height 19
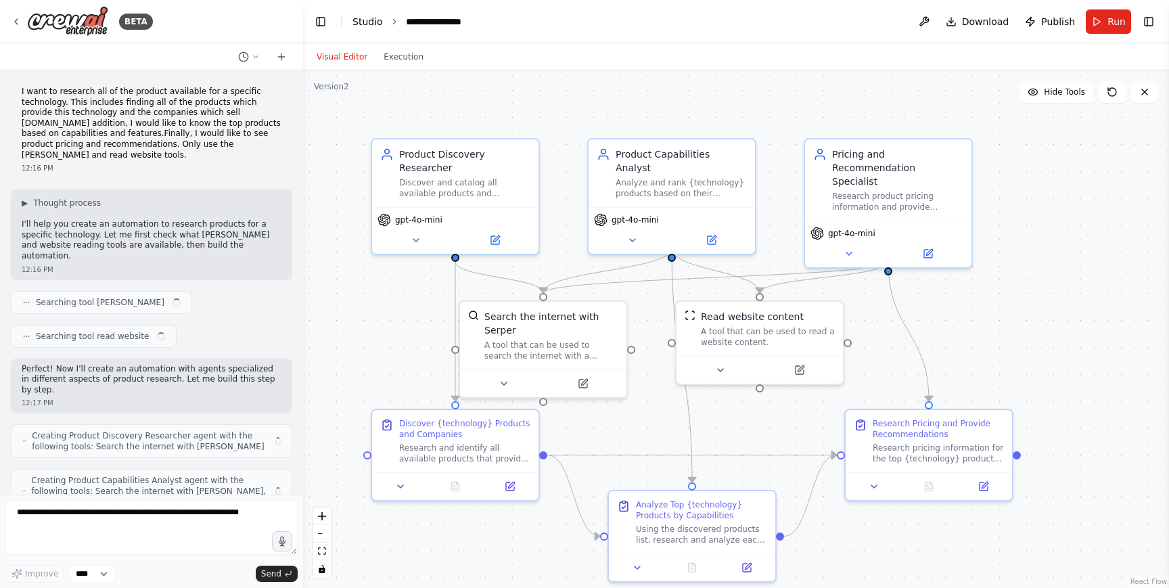
scroll to position [816, 0]
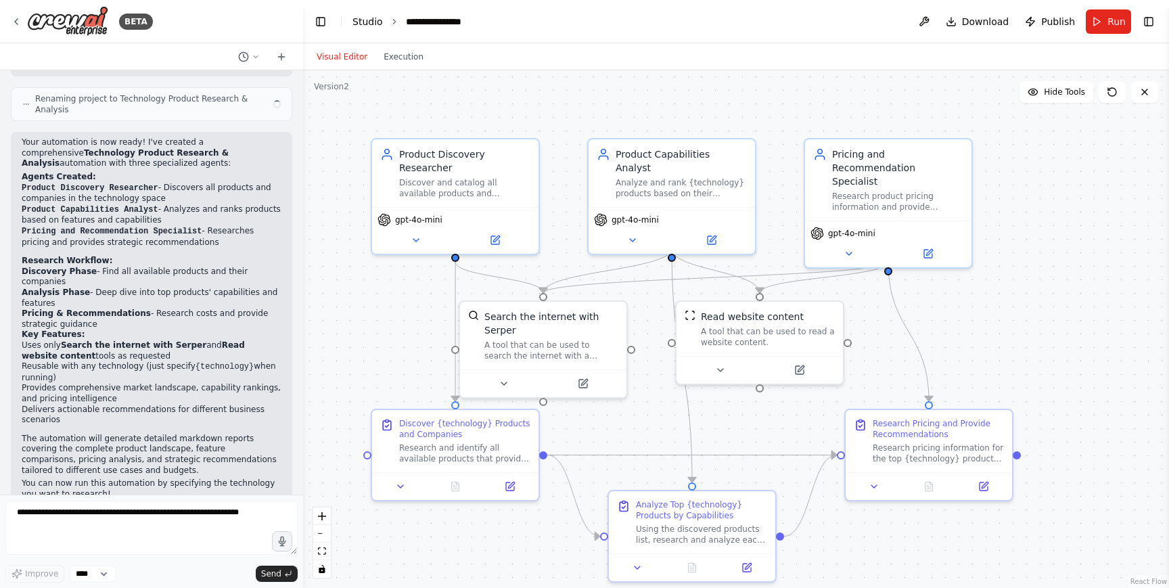
click at [371, 20] on link "Studio" at bounding box center [367, 21] width 30 height 11
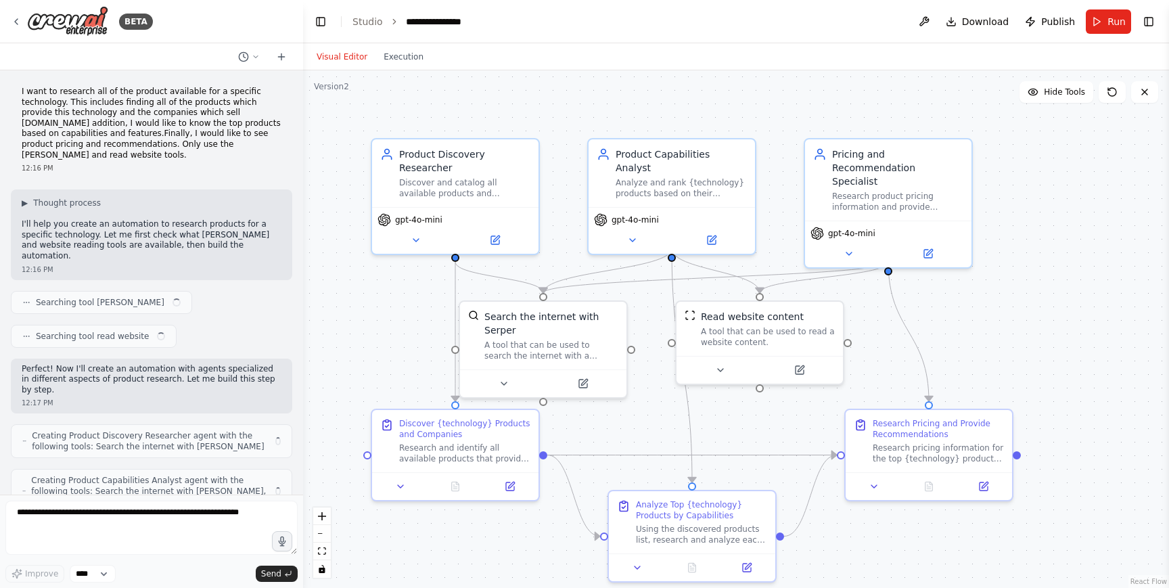
scroll to position [414, 0]
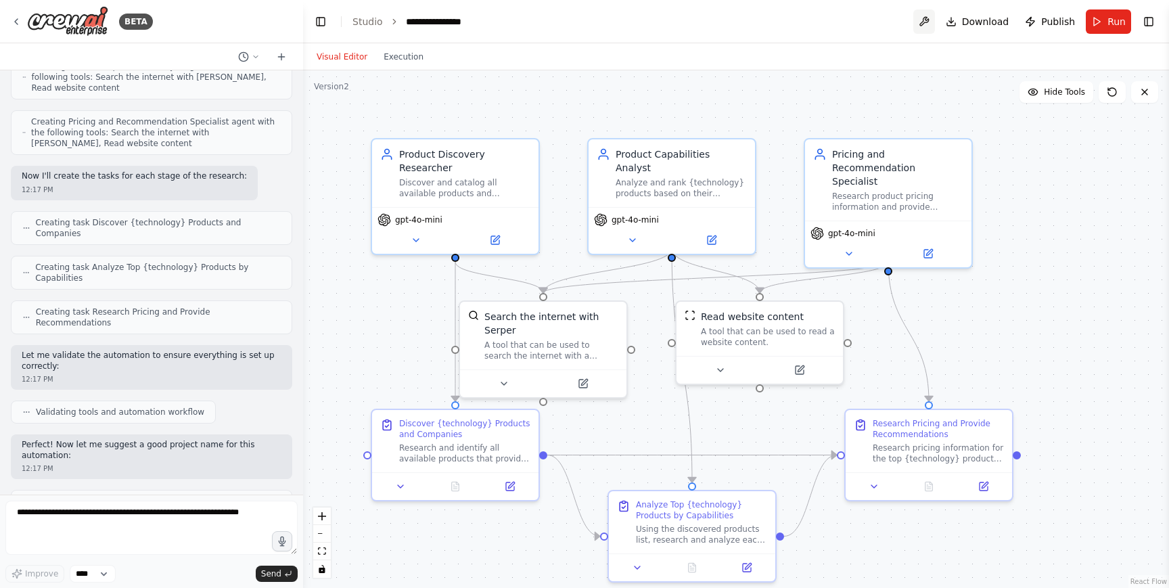
click at [930, 22] on button at bounding box center [924, 21] width 22 height 24
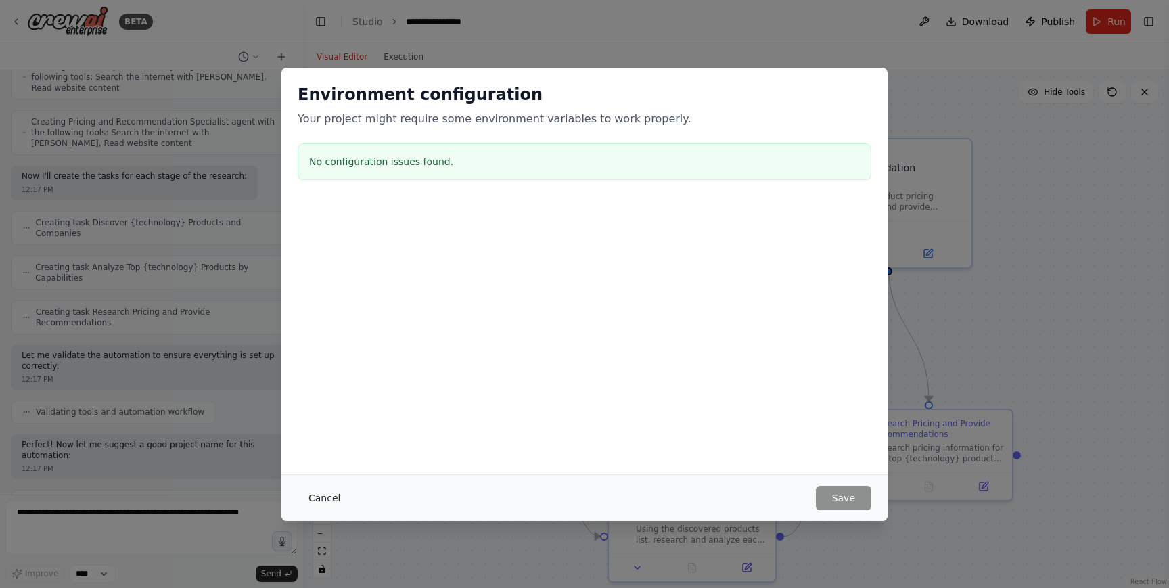
click at [322, 494] on button "Cancel" at bounding box center [324, 498] width 53 height 24
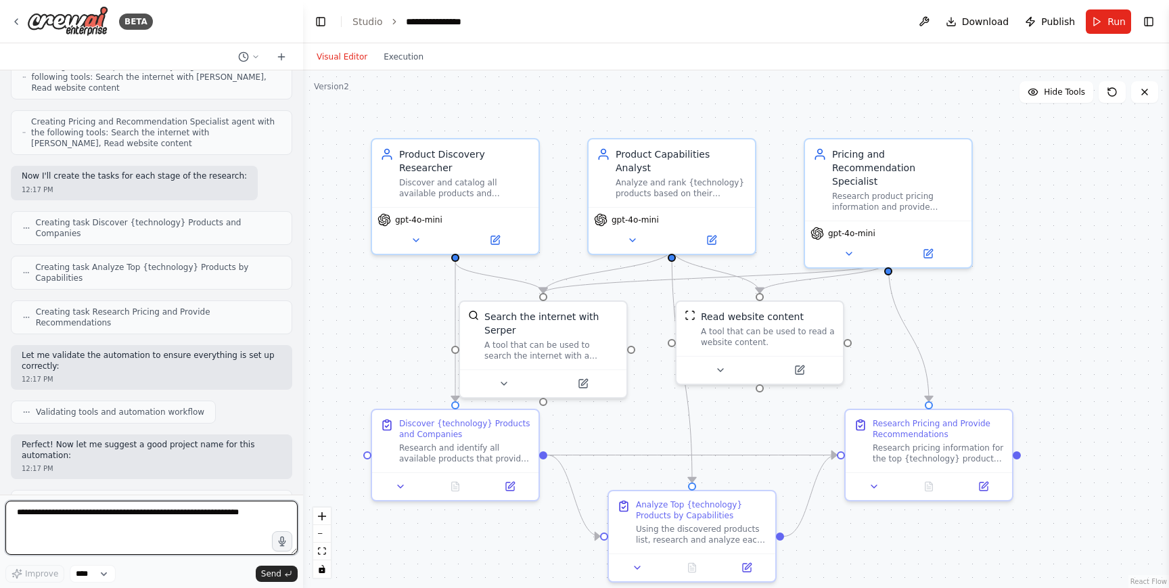
click at [149, 532] on textarea at bounding box center [151, 527] width 292 height 54
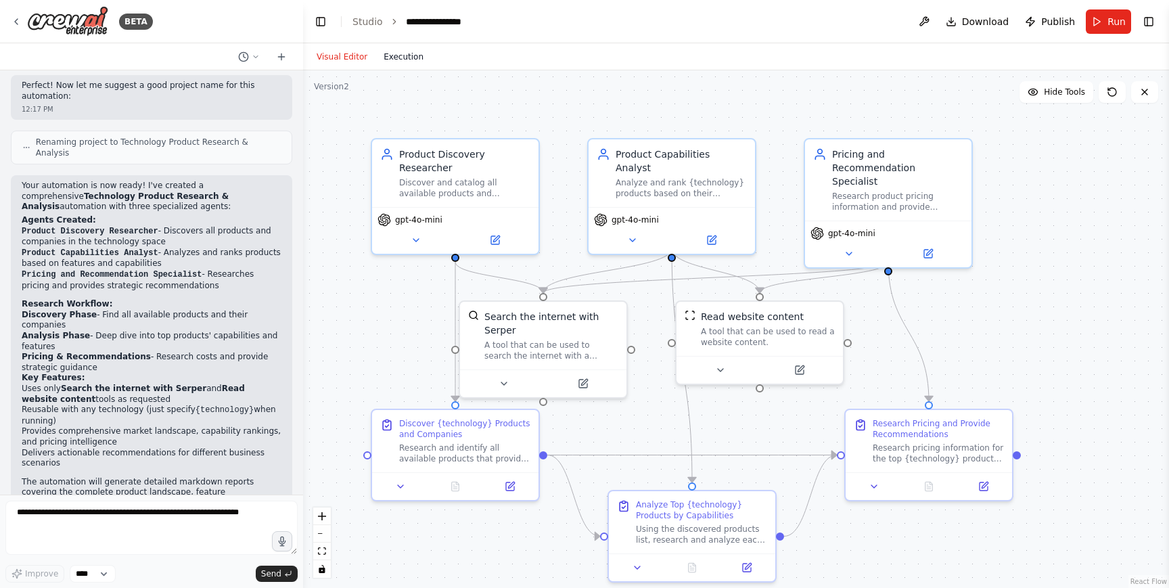
click at [399, 59] on button "Execution" at bounding box center [403, 57] width 56 height 16
click at [367, 49] on button "Visual Editor" at bounding box center [341, 57] width 67 height 16
click at [346, 56] on button "Visual Editor" at bounding box center [341, 57] width 67 height 16
click at [440, 24] on div "**********" at bounding box center [441, 22] width 70 height 14
click at [365, 22] on link "Studio" at bounding box center [367, 21] width 30 height 11
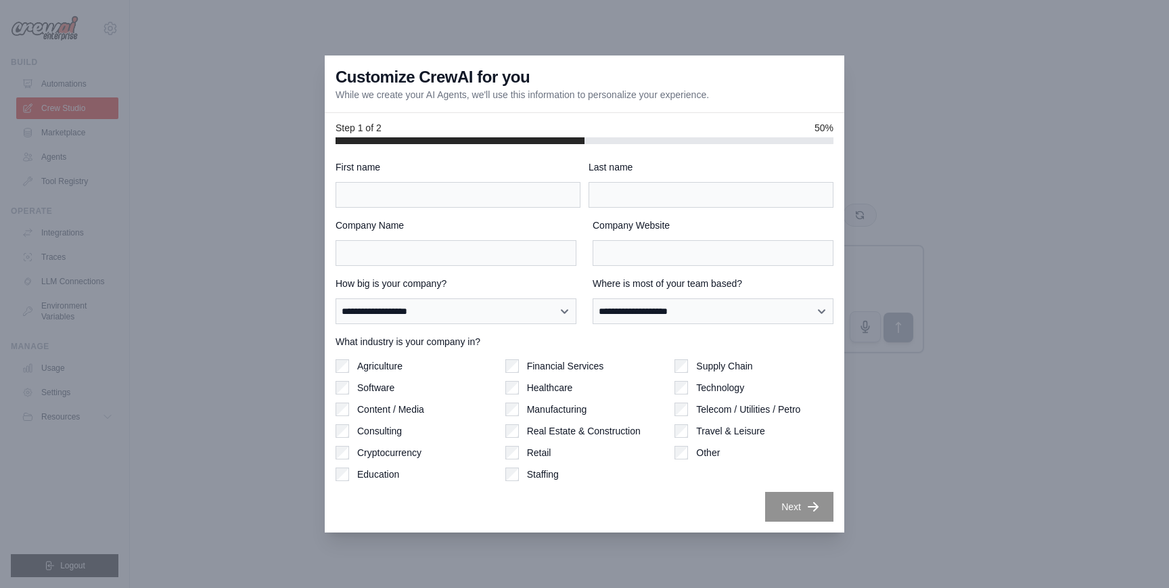
click at [250, 402] on div at bounding box center [584, 294] width 1169 height 588
click at [231, 436] on div at bounding box center [584, 294] width 1169 height 588
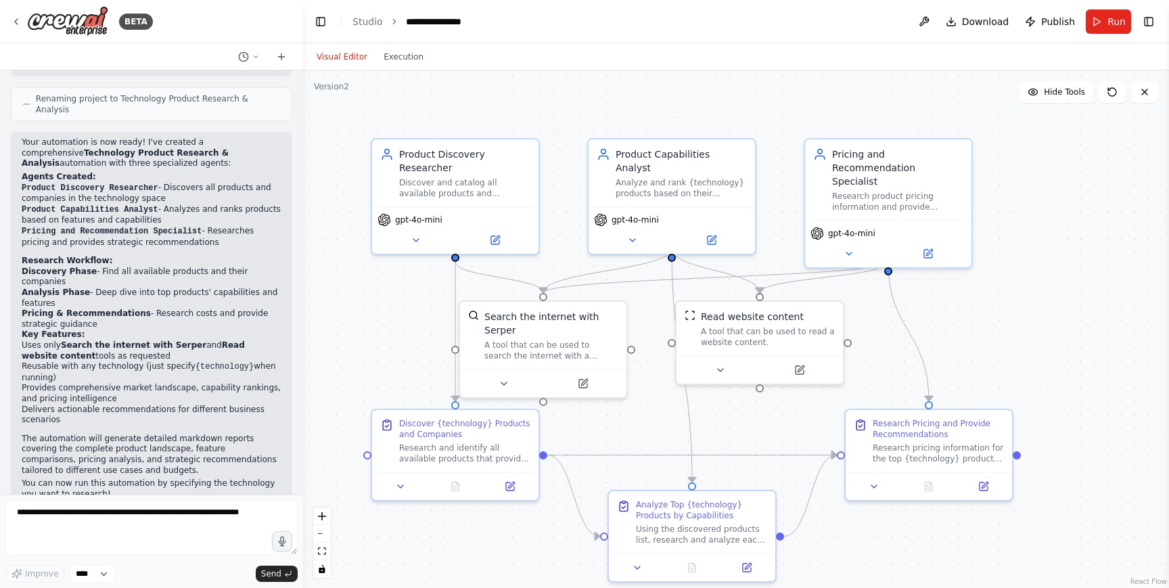
scroll to position [773, 0]
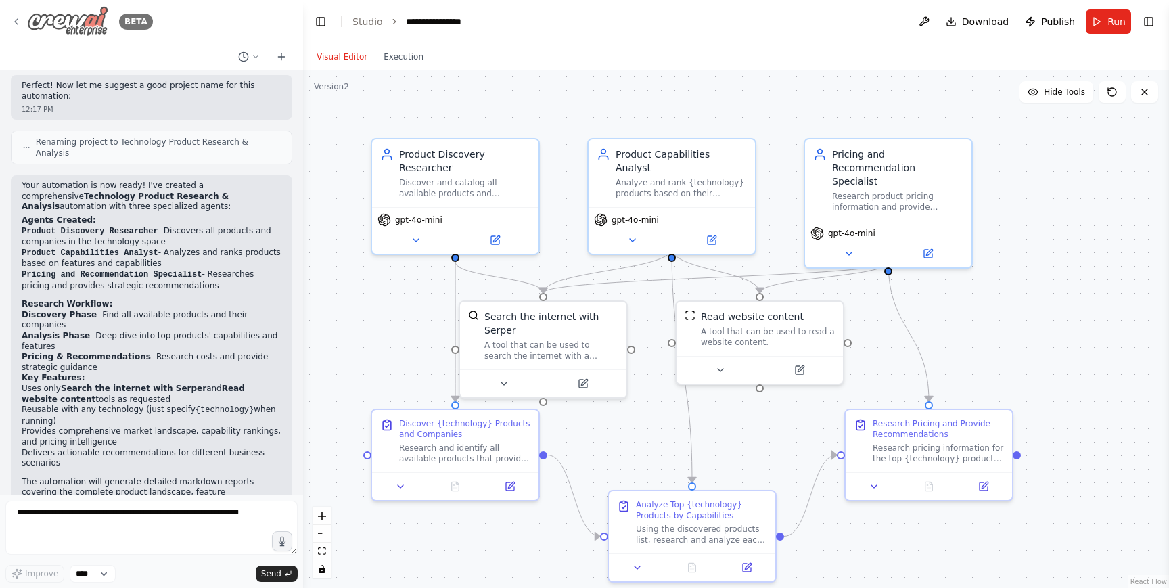
click at [19, 18] on icon at bounding box center [16, 21] width 11 height 11
